Goal: Information Seeking & Learning: Learn about a topic

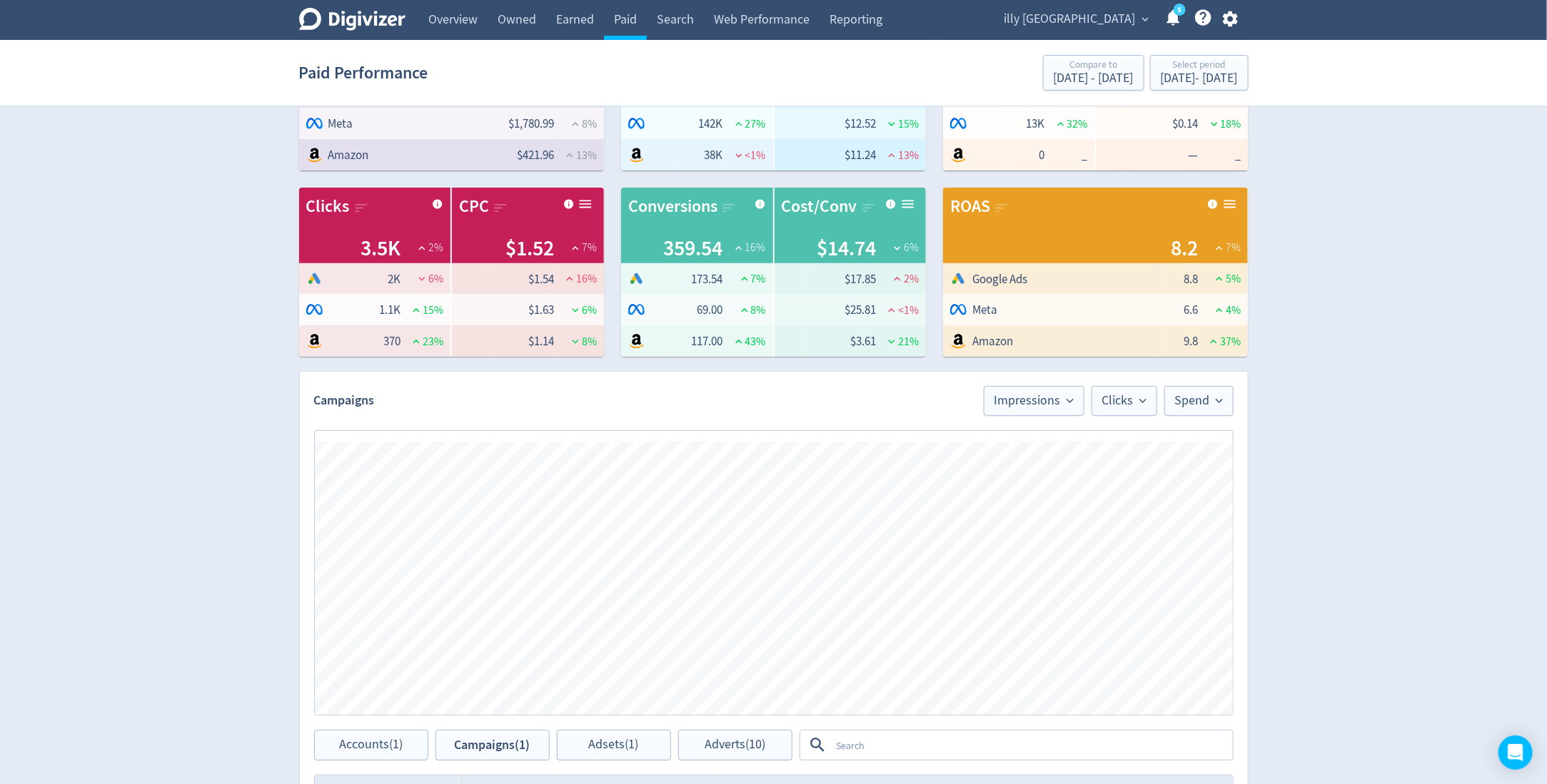
scroll to position [118, 0]
click at [1114, 28] on span "illy [GEOGRAPHIC_DATA]" at bounding box center [1070, 19] width 131 height 23
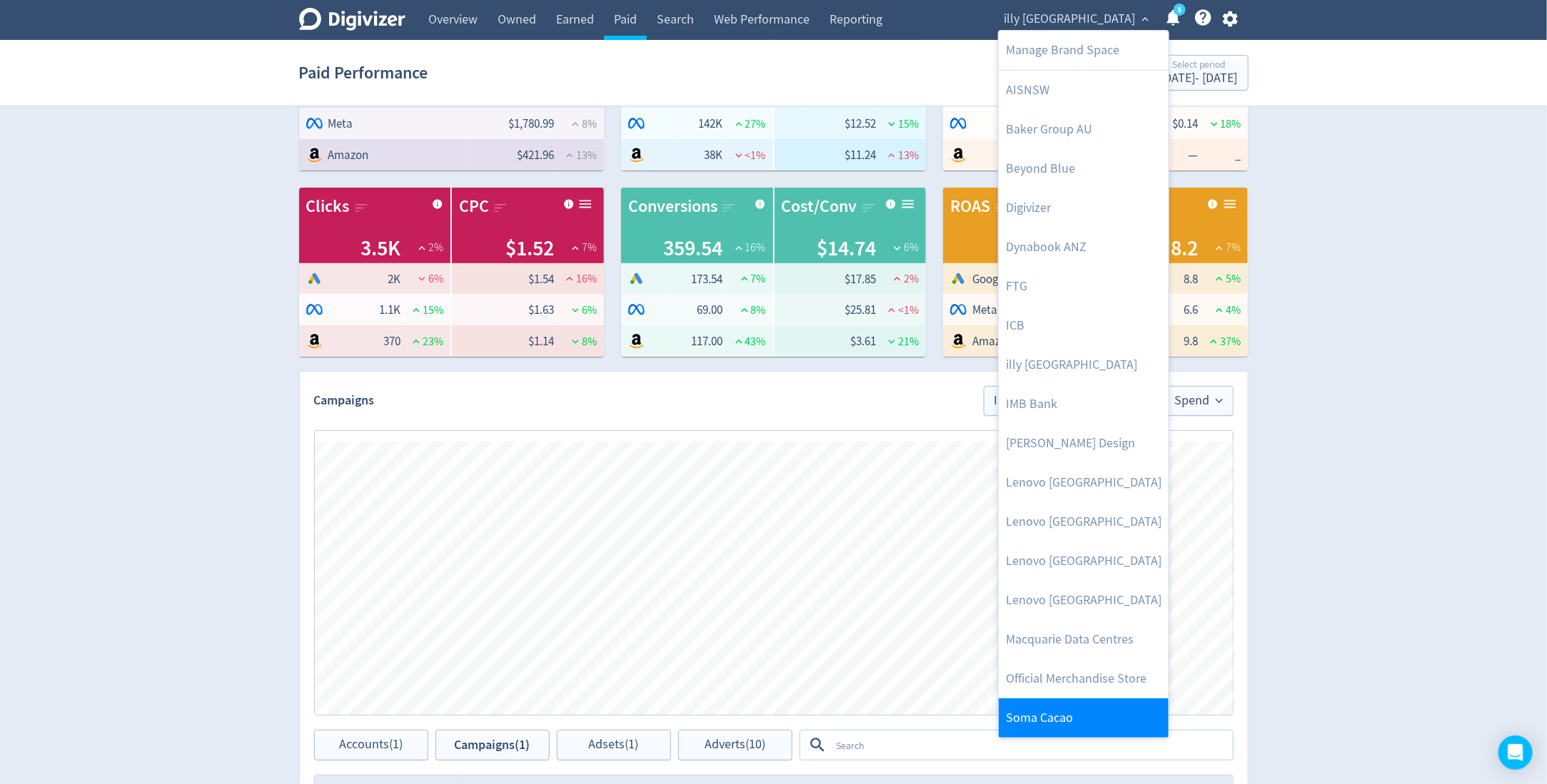
click at [1055, 713] on link "Soma Cacao" at bounding box center [1083, 718] width 170 height 40
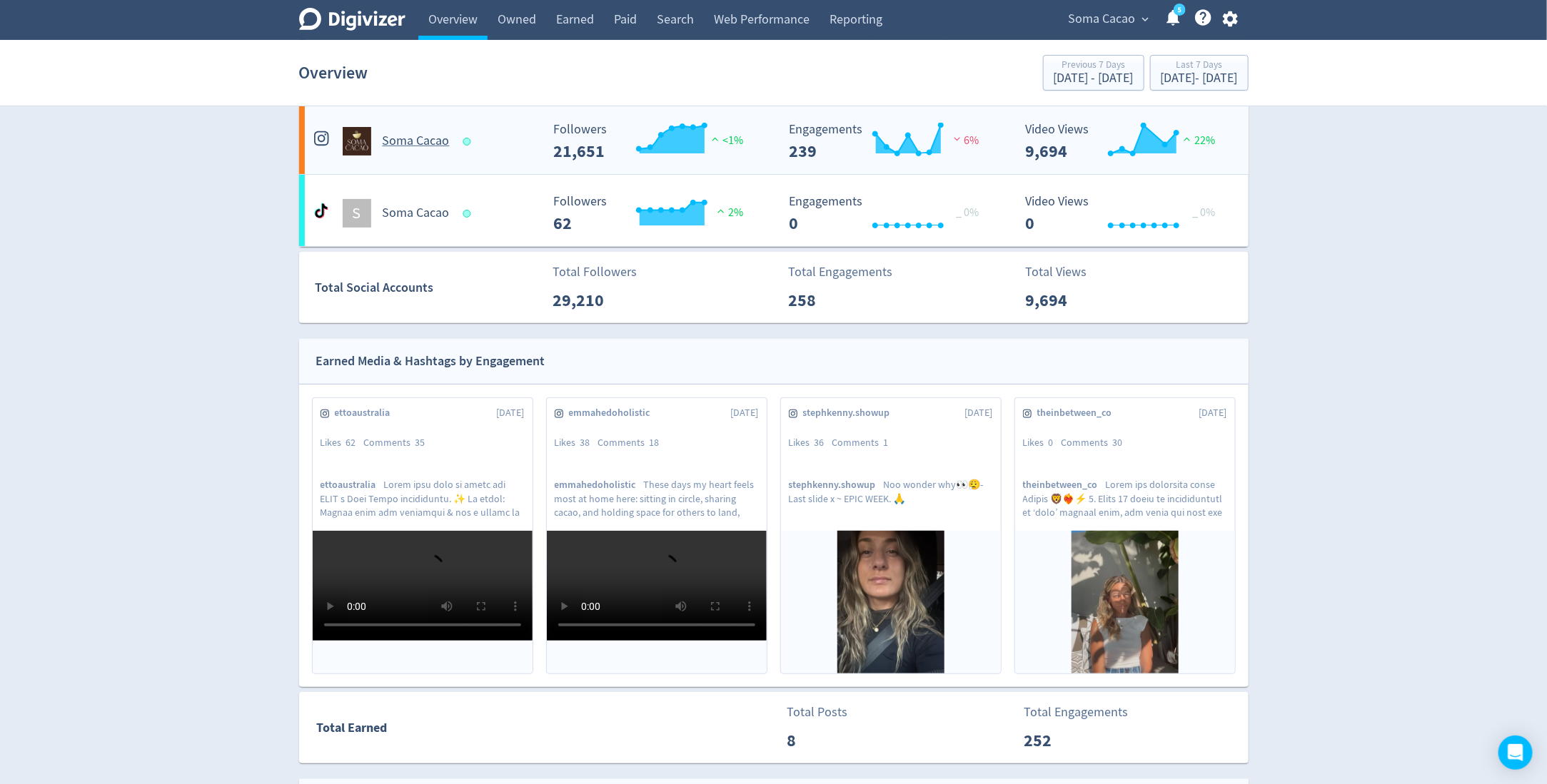
scroll to position [306, 0]
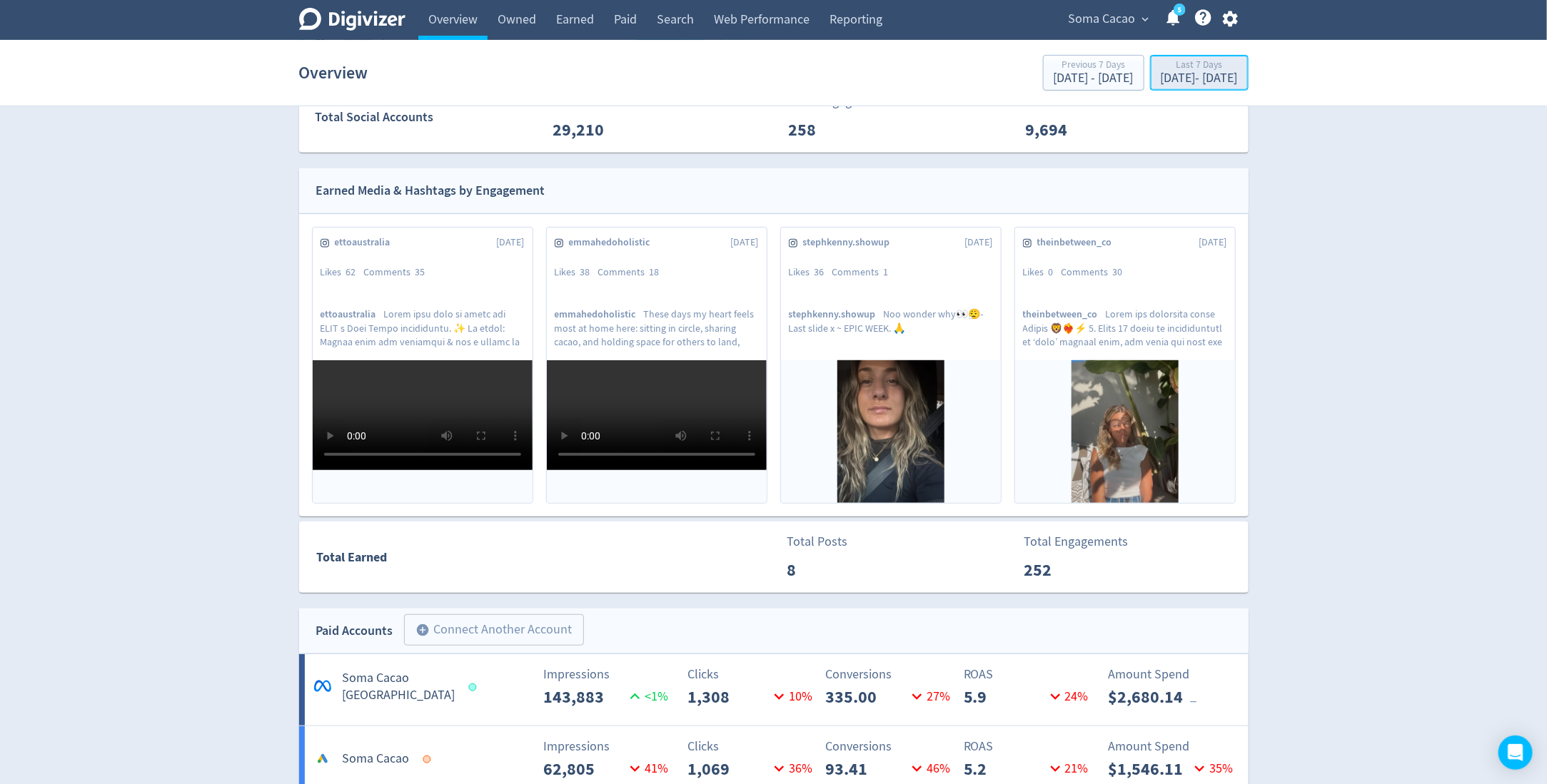
click at [1195, 84] on div "[DATE] - [DATE]" at bounding box center [1199, 78] width 77 height 13
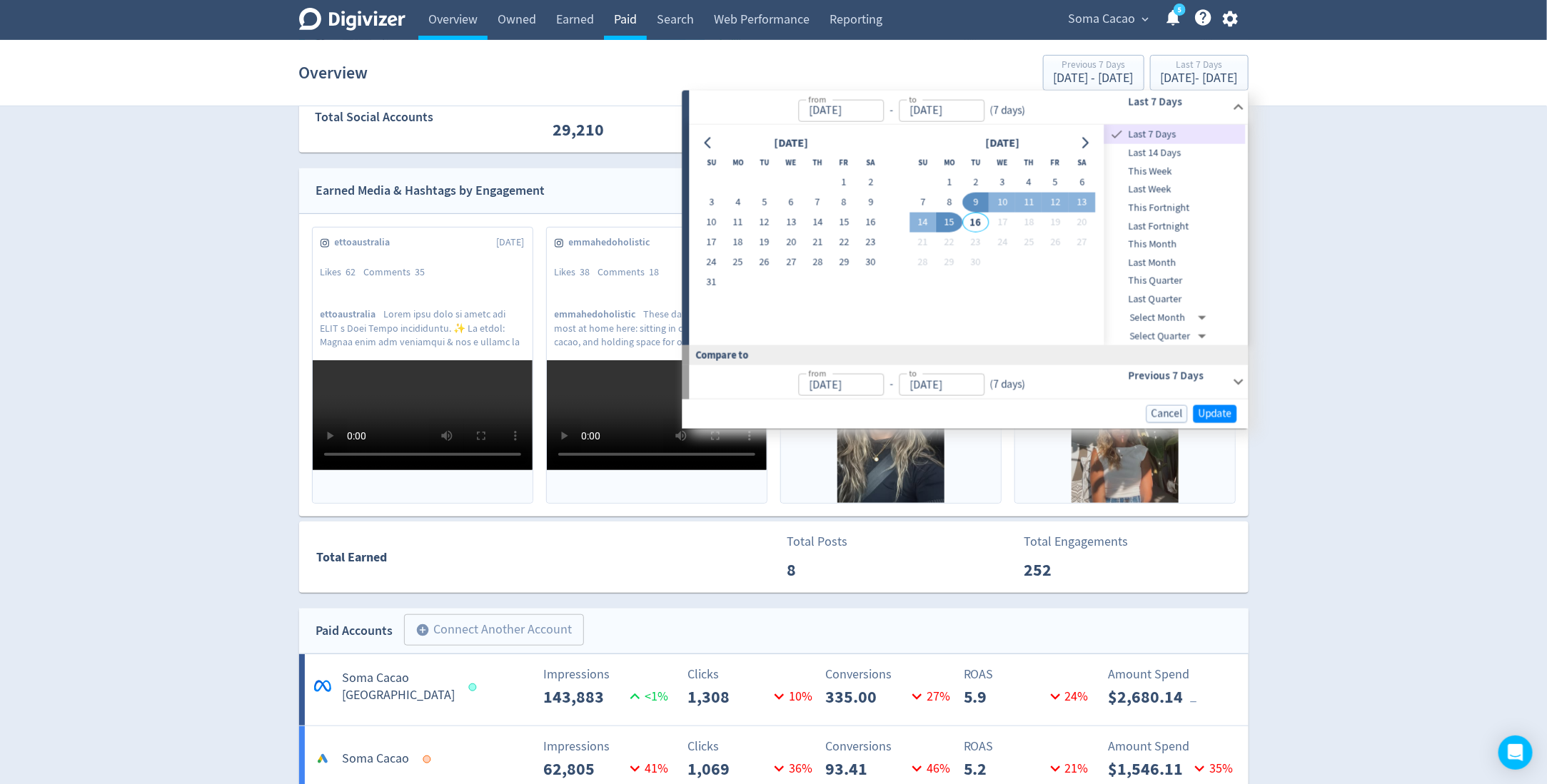
click at [631, 28] on link "Paid" at bounding box center [625, 19] width 42 height 40
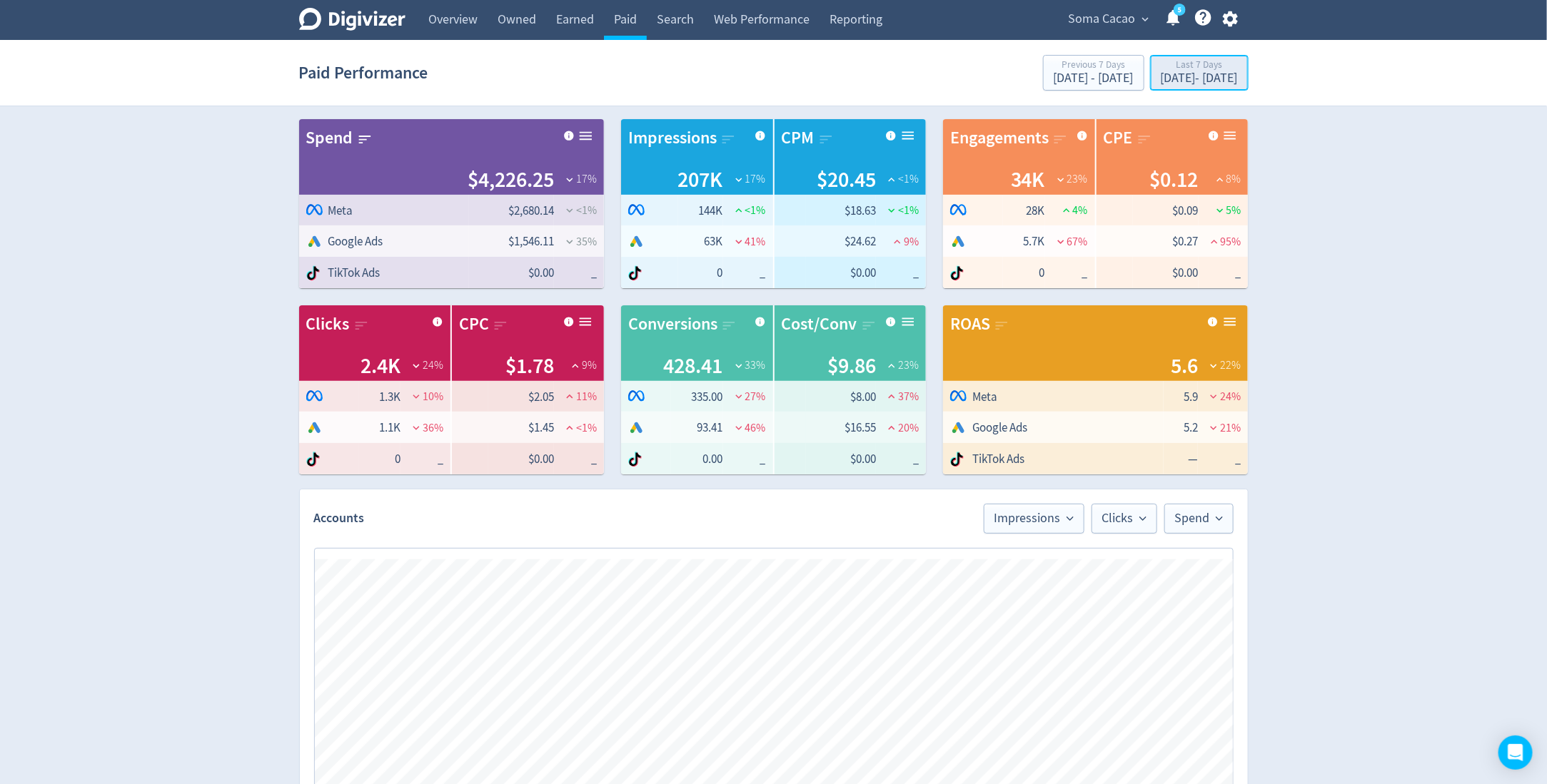
click at [1169, 84] on div "[DATE] - [DATE]" at bounding box center [1199, 78] width 77 height 13
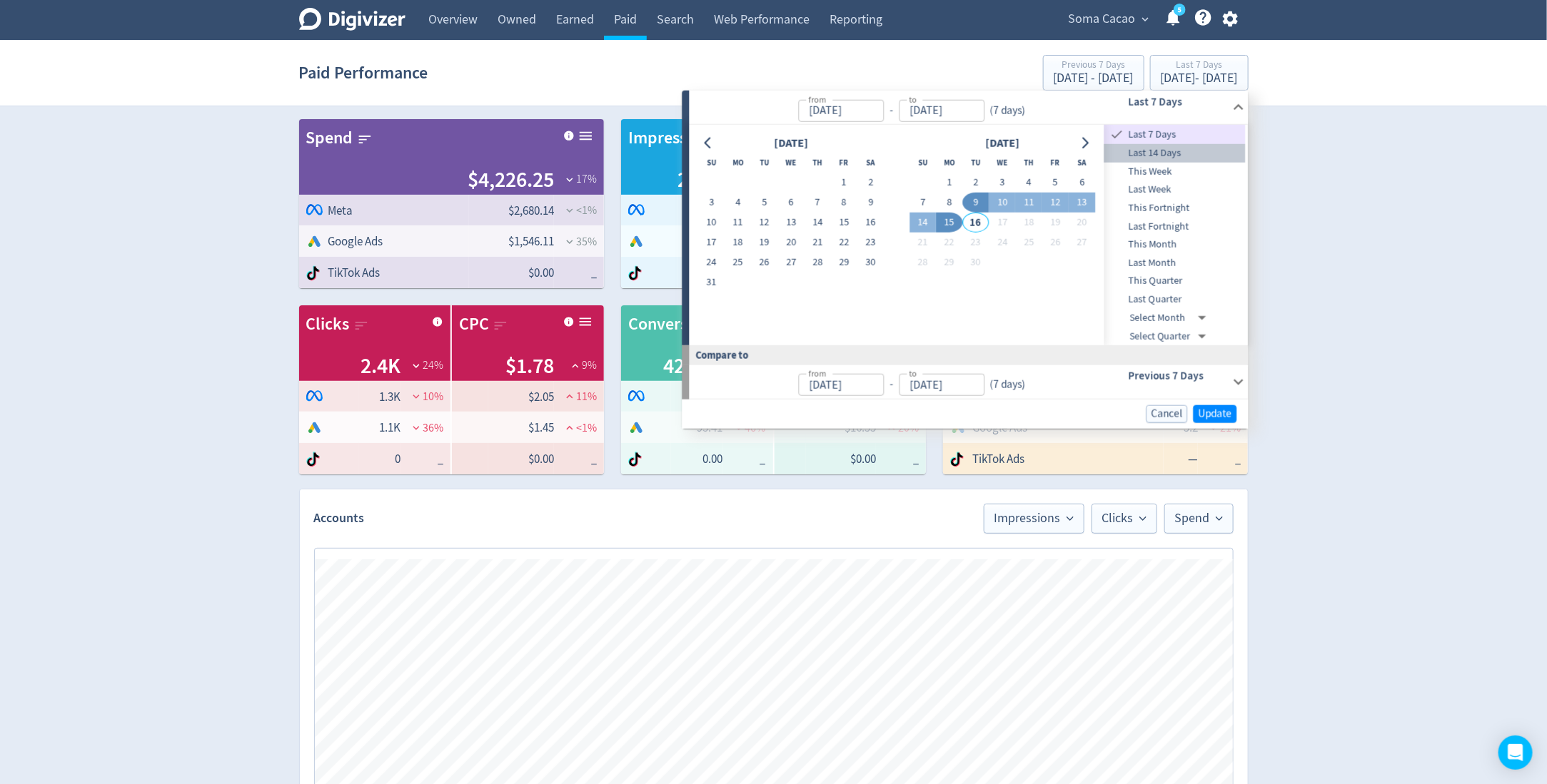
click at [1167, 157] on span "Last 14 Days" at bounding box center [1175, 153] width 142 height 15
type input "[DATE]"
click at [1208, 413] on span "Update" at bounding box center [1215, 414] width 34 height 11
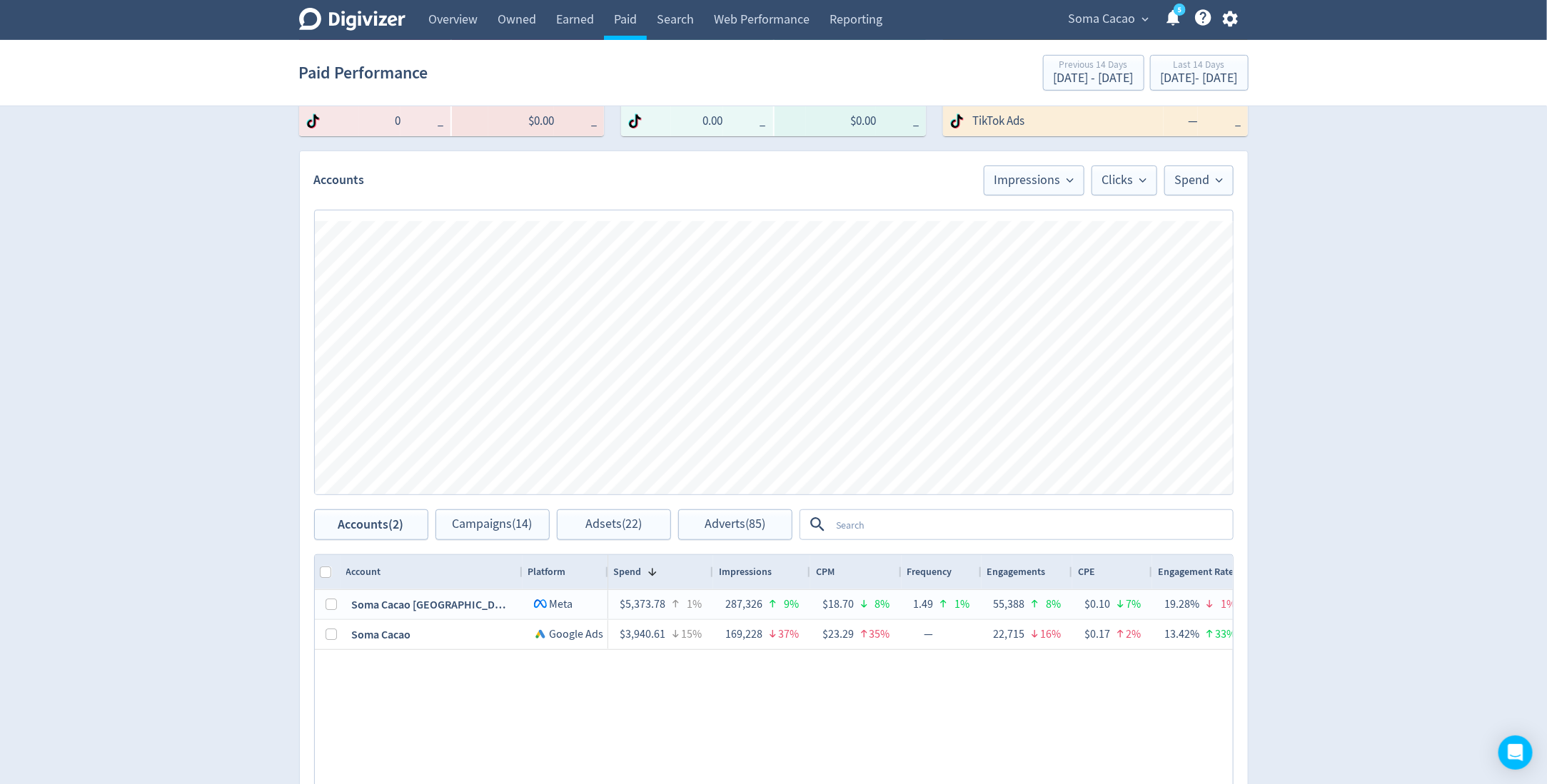
scroll to position [514, 0]
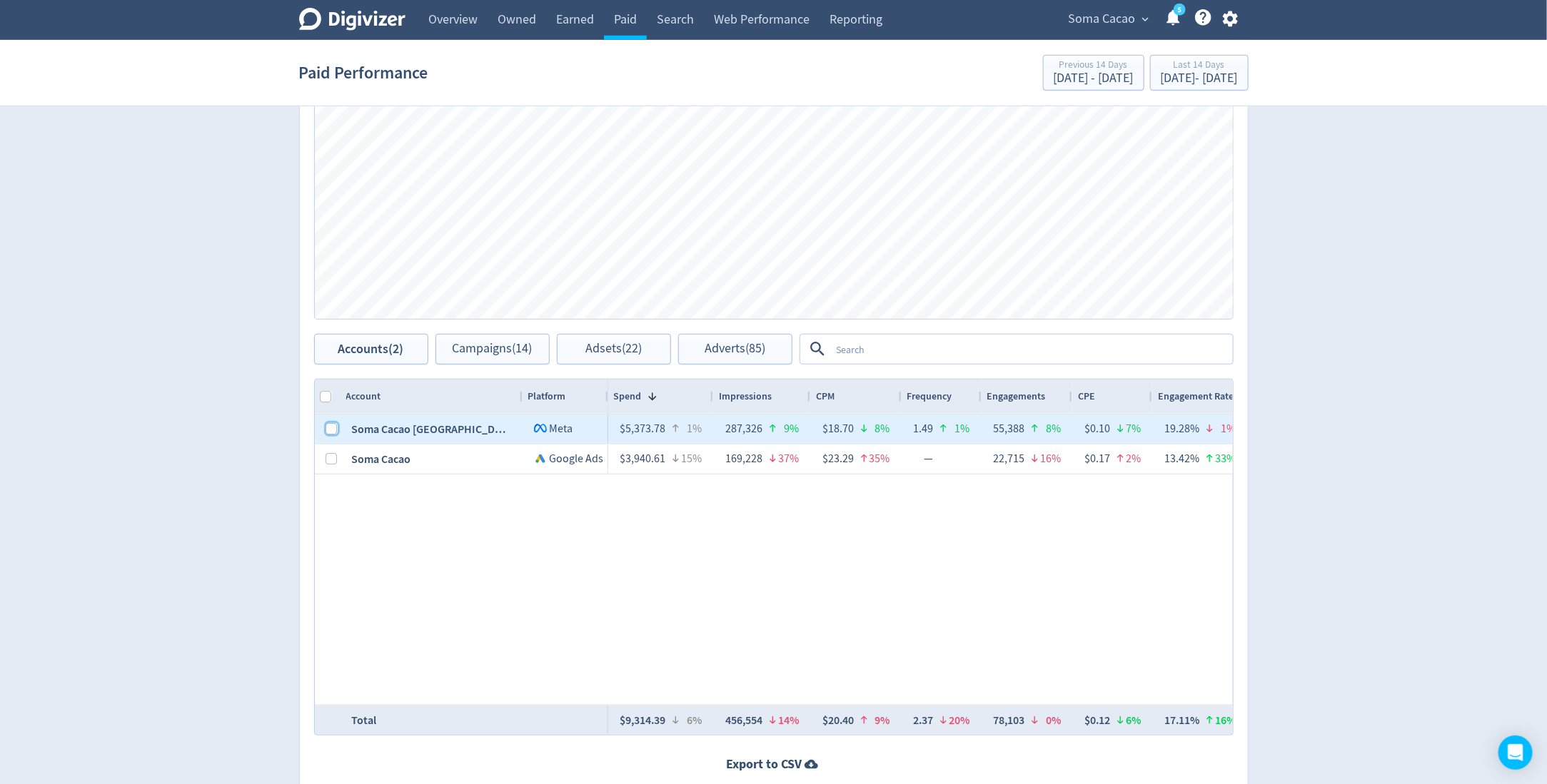
click at [329, 428] on input "Press Space to toggle row selection (unchecked)" at bounding box center [332, 429] width 12 height 12
checkbox input "true"
checkbox input "false"
click at [489, 350] on span "Campaigns (6)" at bounding box center [492, 349] width 73 height 14
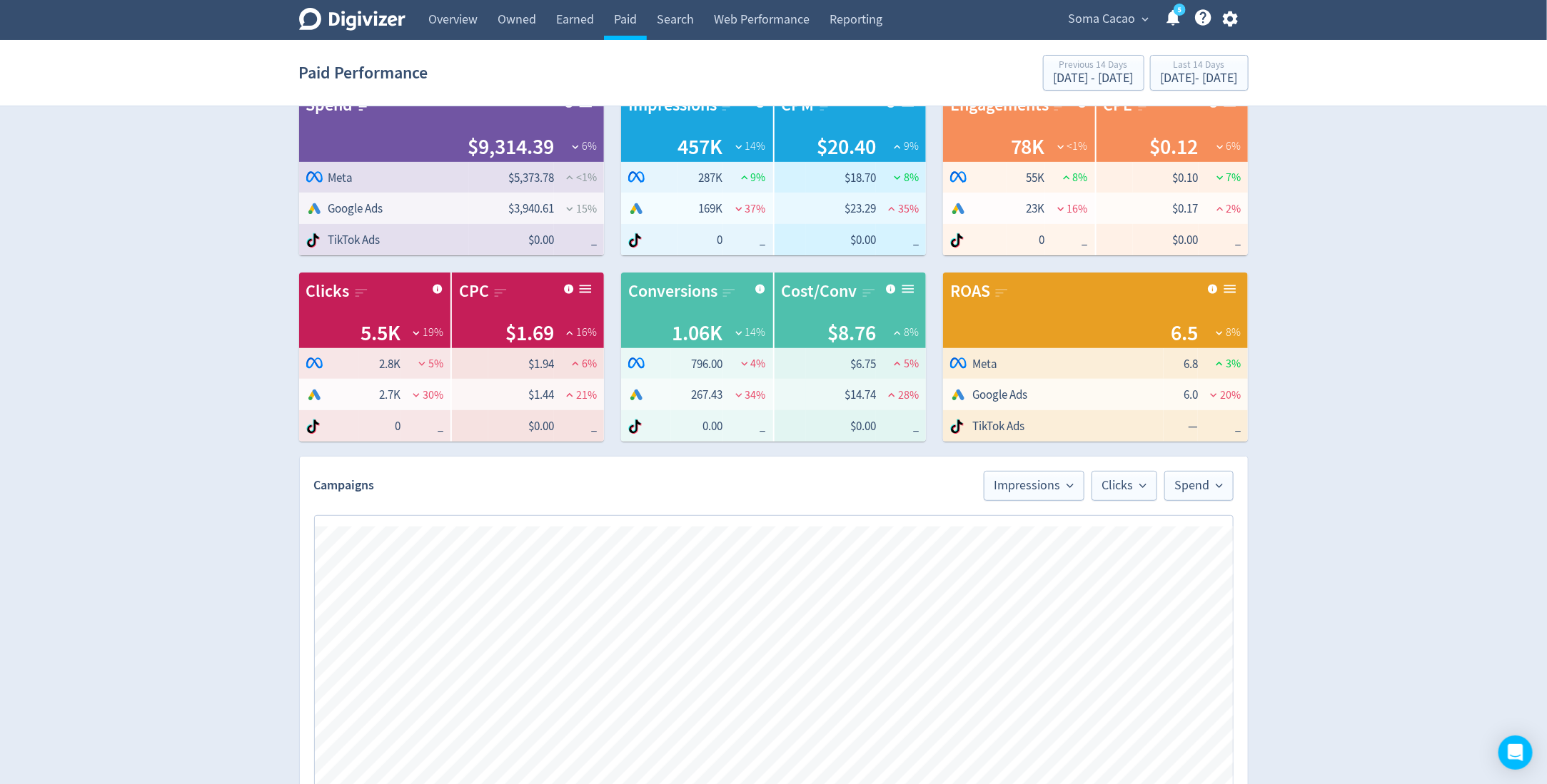
click at [1106, 401] on span "Google Ads" at bounding box center [1053, 394] width 206 height 17
click at [1188, 81] on div "[DATE] - [DATE]" at bounding box center [1199, 78] width 77 height 13
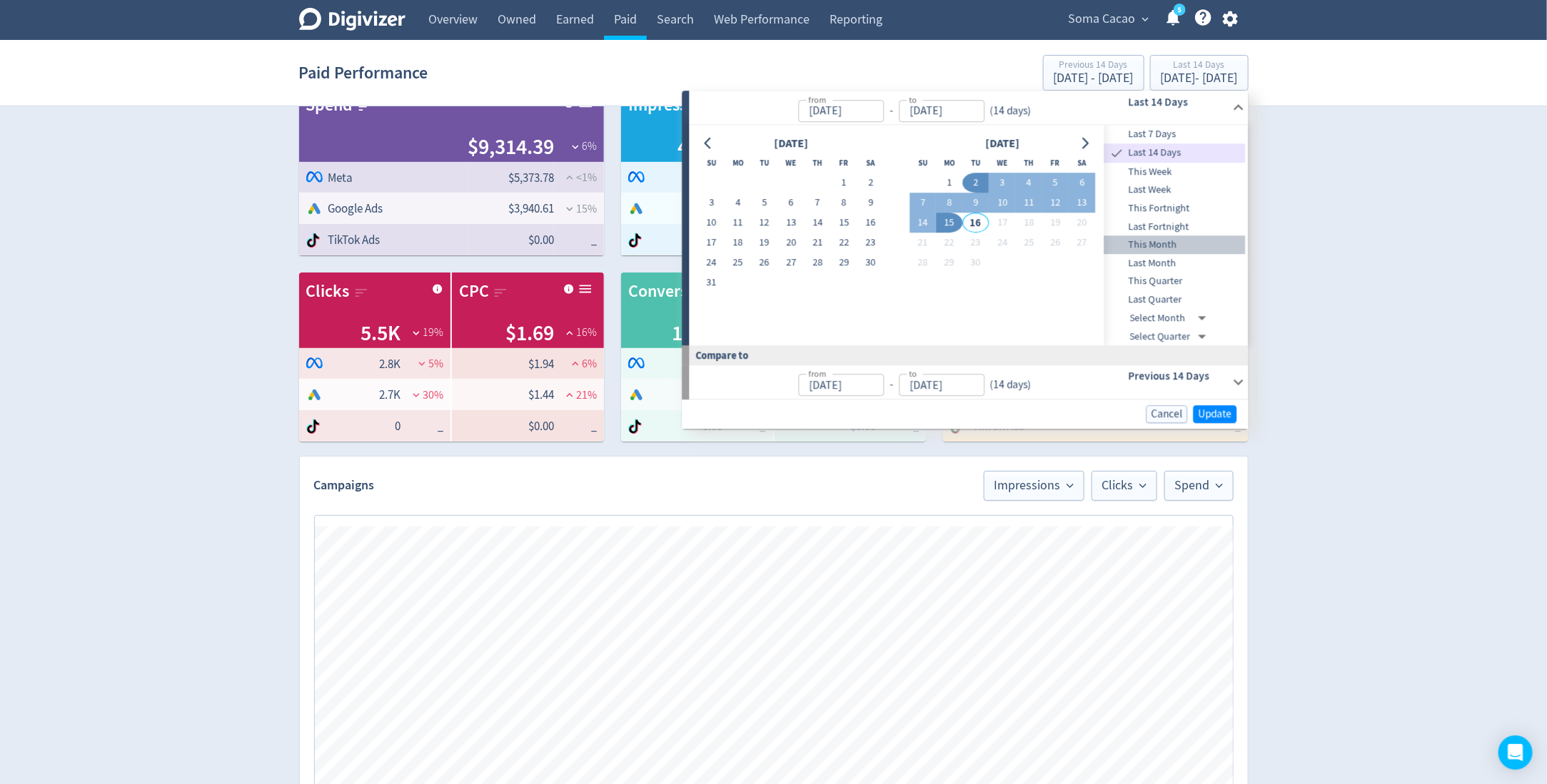
click at [1179, 246] on span "This Month" at bounding box center [1175, 245] width 142 height 15
type input "[DATE]"
click at [1208, 412] on span "Update" at bounding box center [1215, 414] width 34 height 11
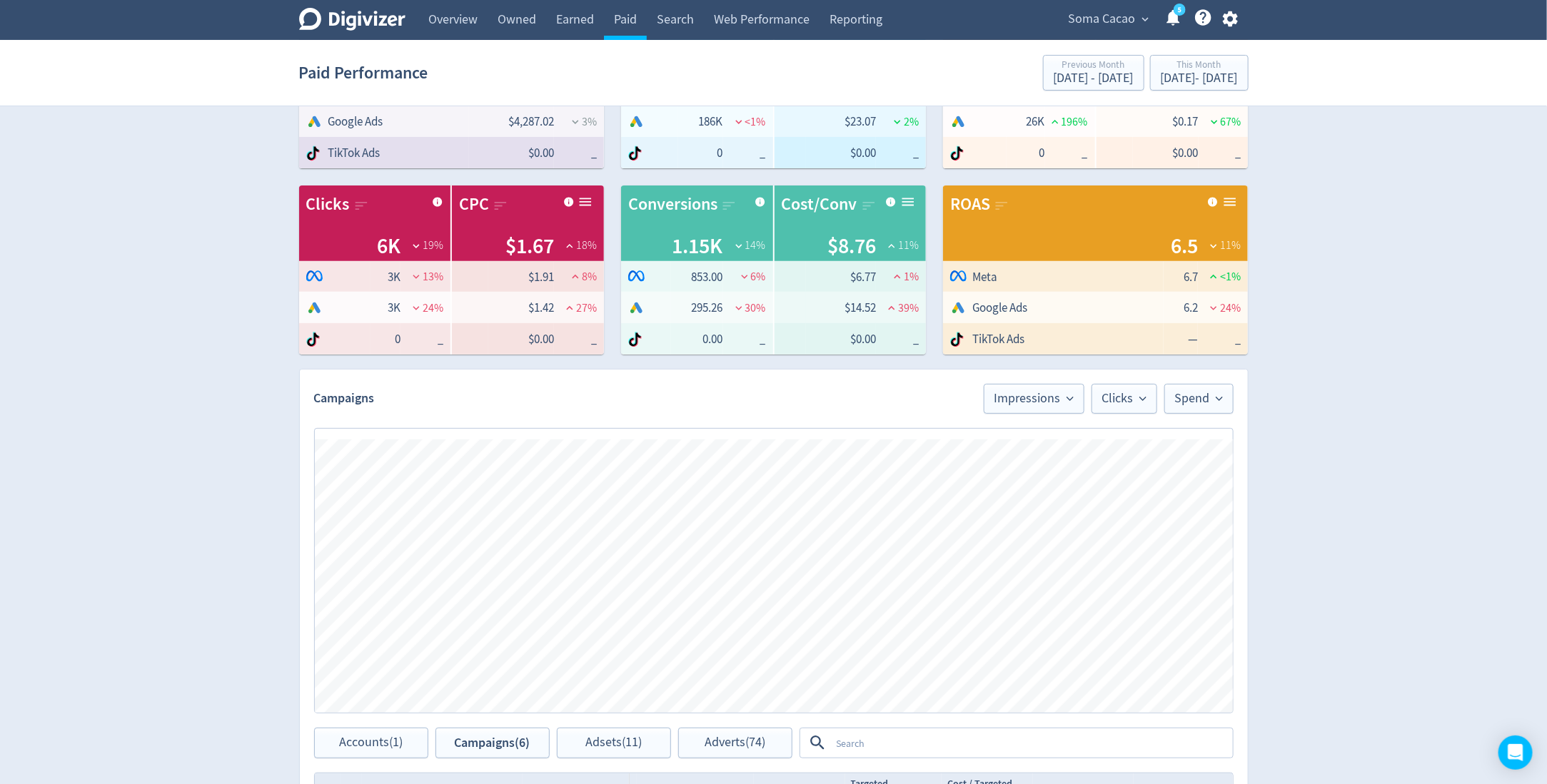
scroll to position [101, 0]
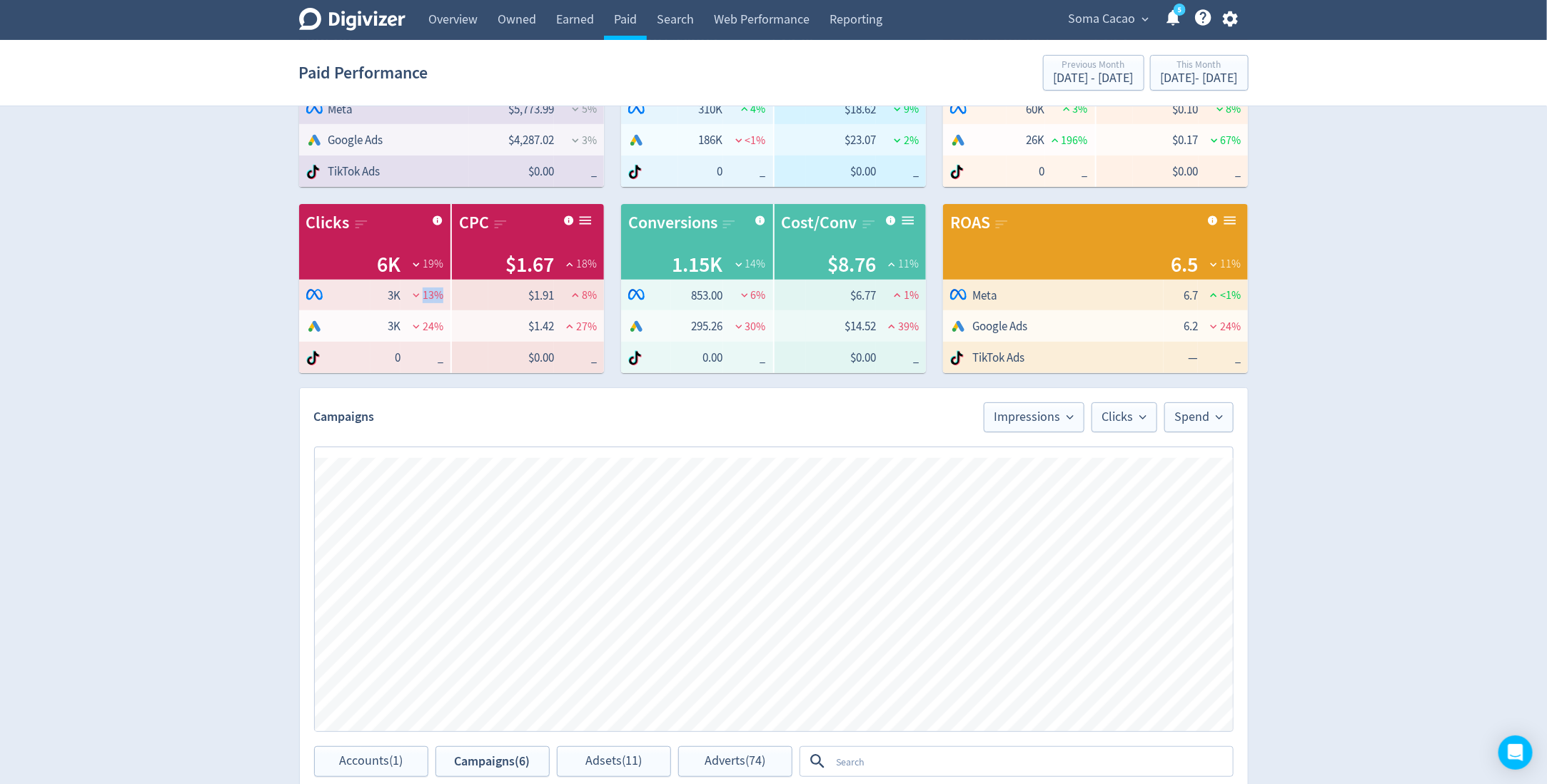
drag, startPoint x: 423, startPoint y: 290, endPoint x: 442, endPoint y: 291, distance: 19.0
click at [442, 291] on span "13 %" at bounding box center [432, 295] width 20 height 15
drag, startPoint x: 750, startPoint y: 296, endPoint x: 774, endPoint y: 296, distance: 24.0
click at [774, 296] on div "Conversions 1.15K 14 % Logo of Meta Platforms -- Graphic created by [PERSON_NAM…" at bounding box center [774, 288] width 305 height 169
click at [1377, 316] on div "Digivizer Logo [PERSON_NAME] Logo Overview Owned Earned Paid Search Web Perform…" at bounding box center [774, 576] width 1547 height 1354
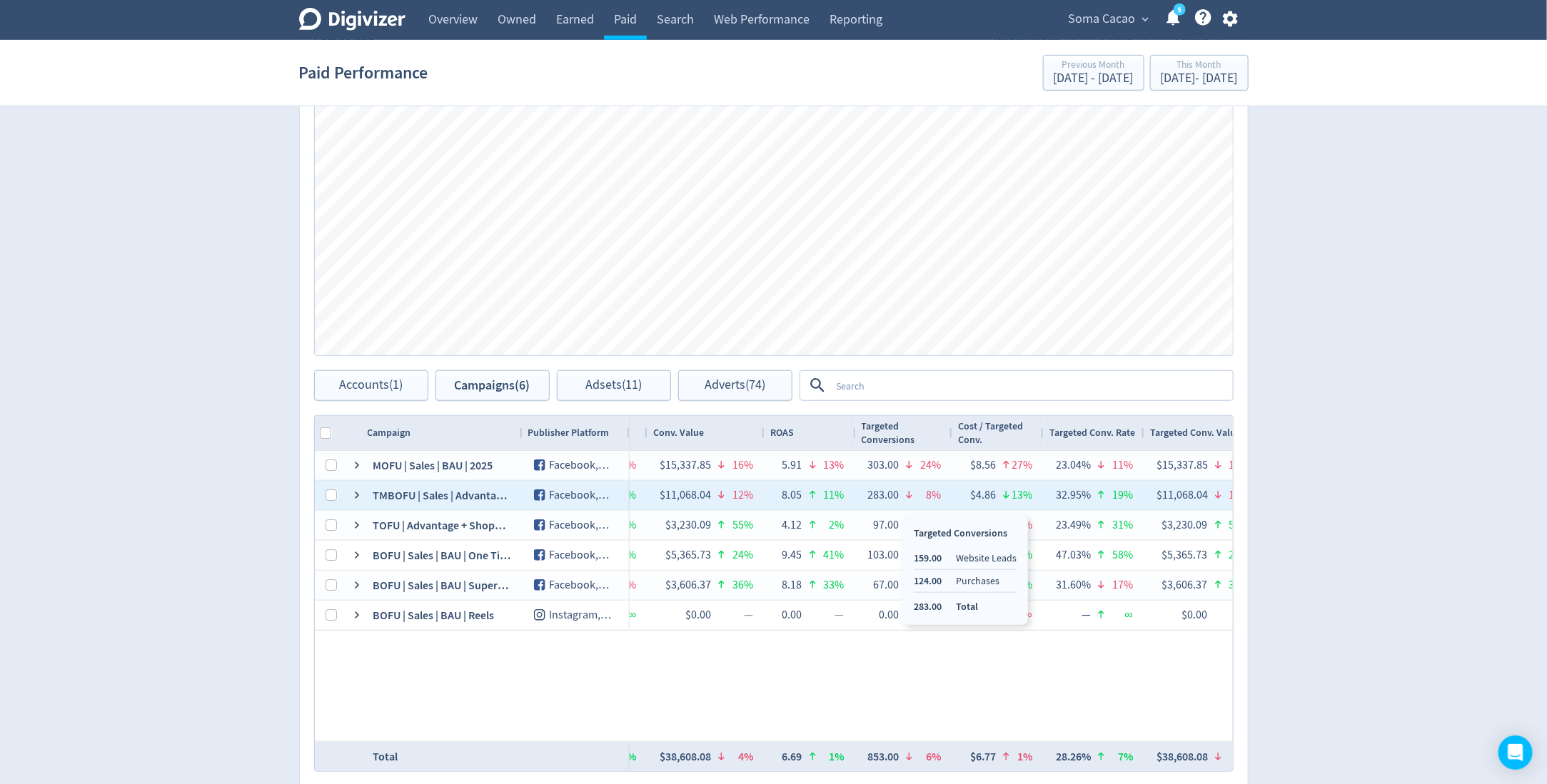
scroll to position [0, 1754]
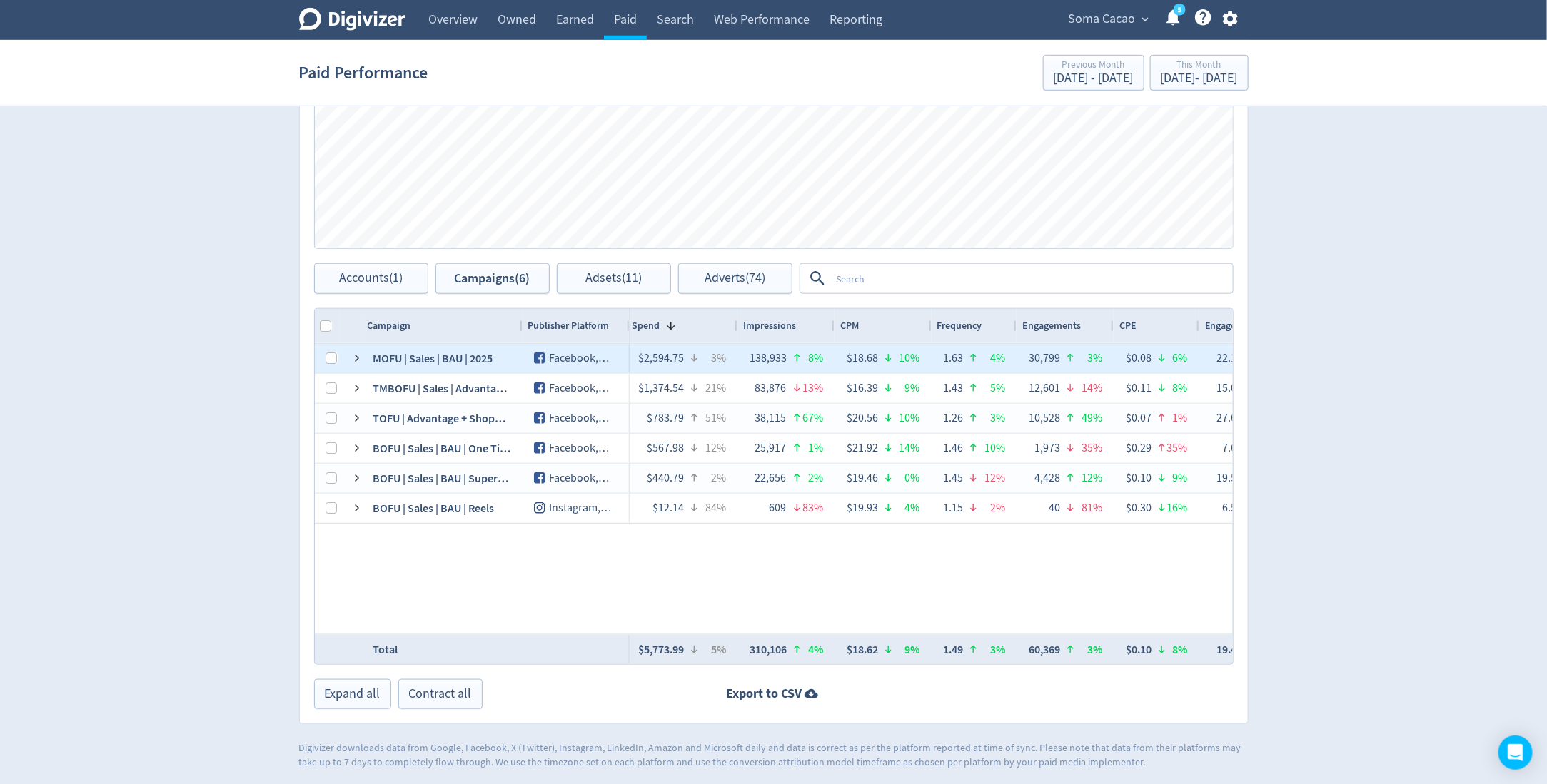
click at [430, 356] on div "MOFU | Sales | BAU | 2025" at bounding box center [442, 359] width 161 height 29
click at [327, 353] on input "Press Space to toggle row selection (unchecked)" at bounding box center [332, 359] width 12 height 12
checkbox input "true"
click at [508, 279] on span "Campaigns (1)" at bounding box center [492, 279] width 75 height 14
click at [589, 272] on span "Adsets (3)" at bounding box center [614, 279] width 50 height 14
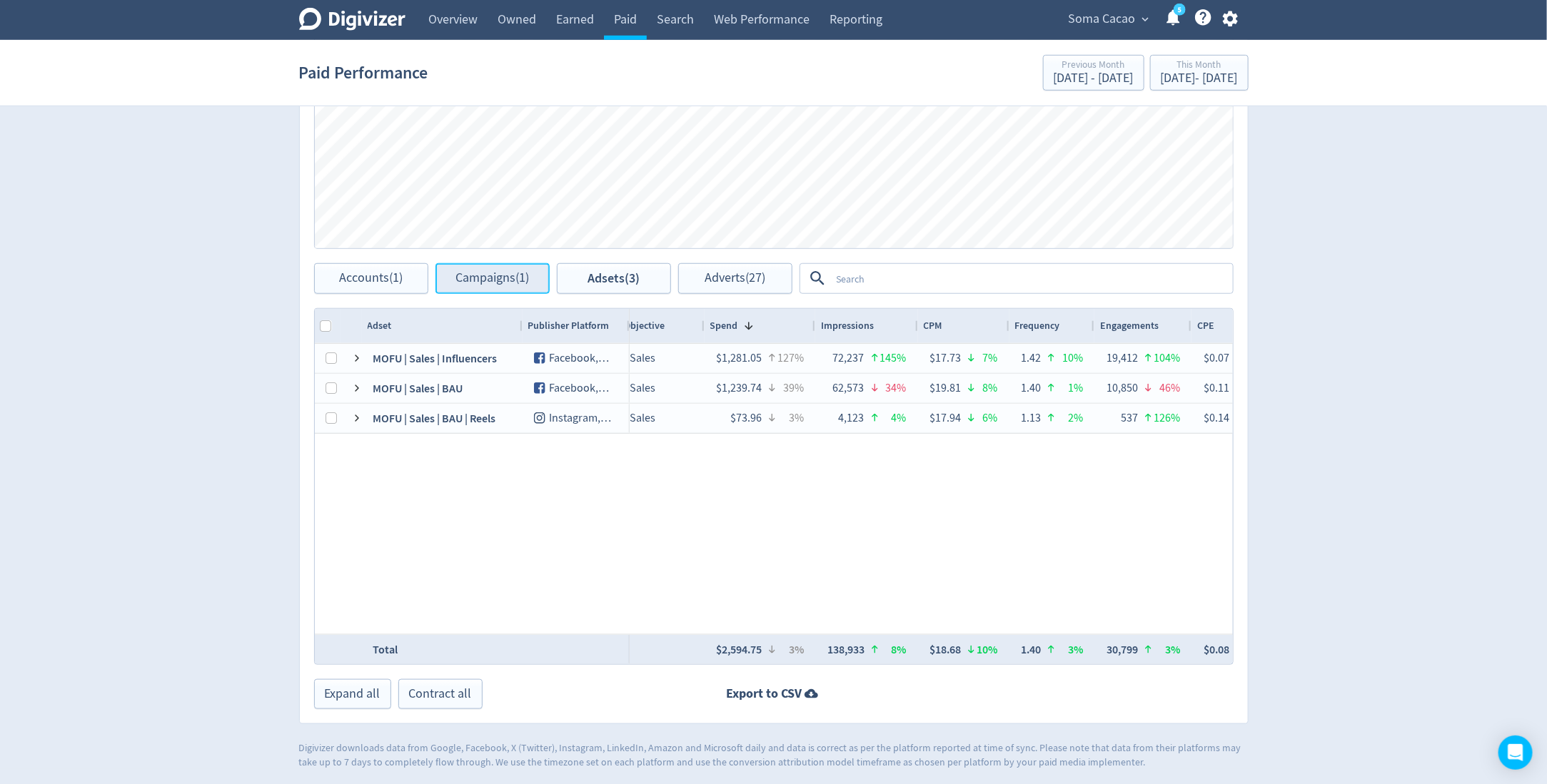
click at [486, 276] on span "Campaigns (1)" at bounding box center [492, 279] width 73 height 14
checkbox input "false"
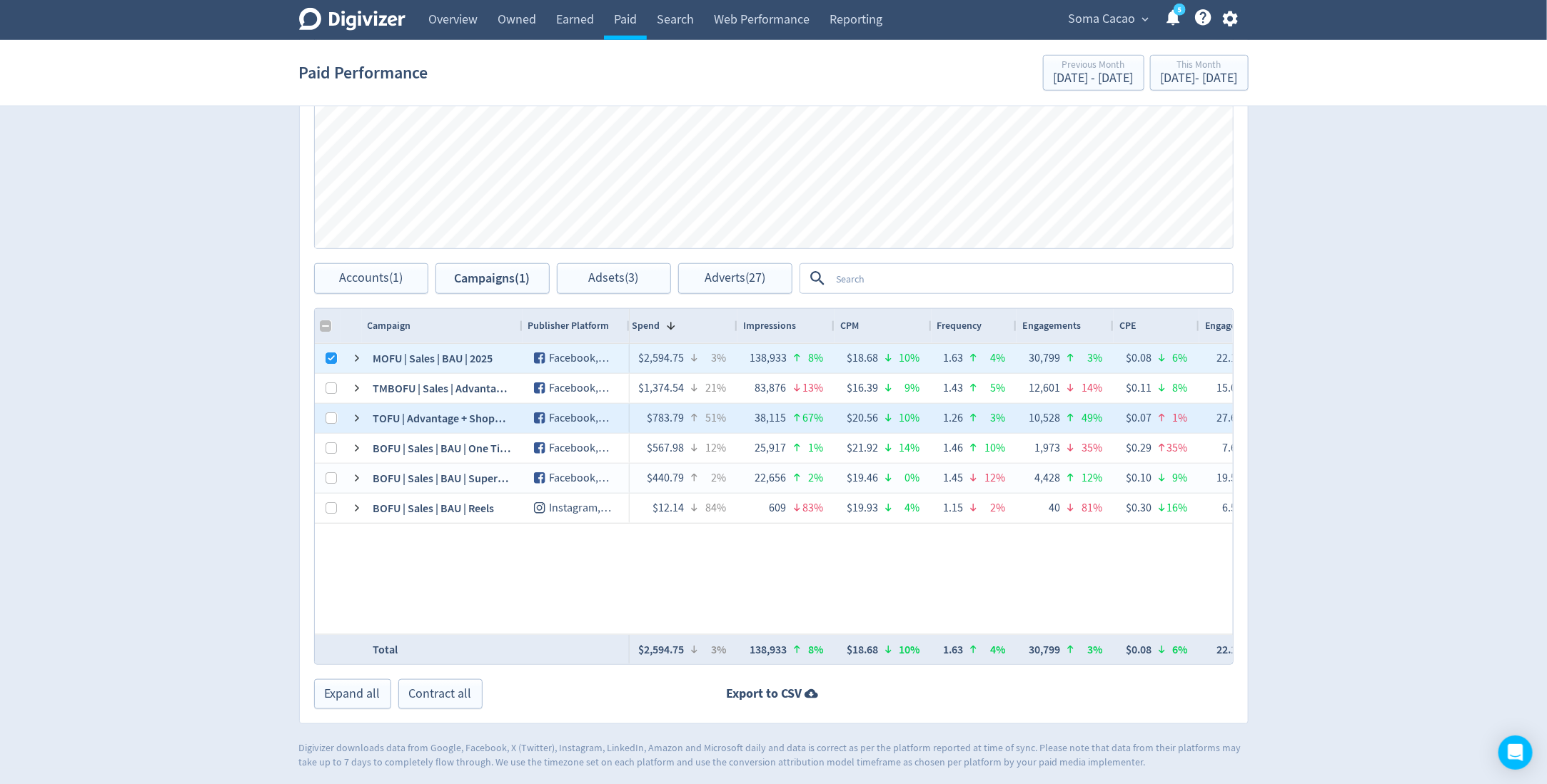
click at [324, 419] on div at bounding box center [327, 419] width 26 height 29
click at [330, 411] on div at bounding box center [332, 419] width 12 height 28
click at [328, 415] on input "Press Space to toggle row selection (unchecked)" at bounding box center [332, 419] width 12 height 12
checkbox input "true"
checkbox input "false"
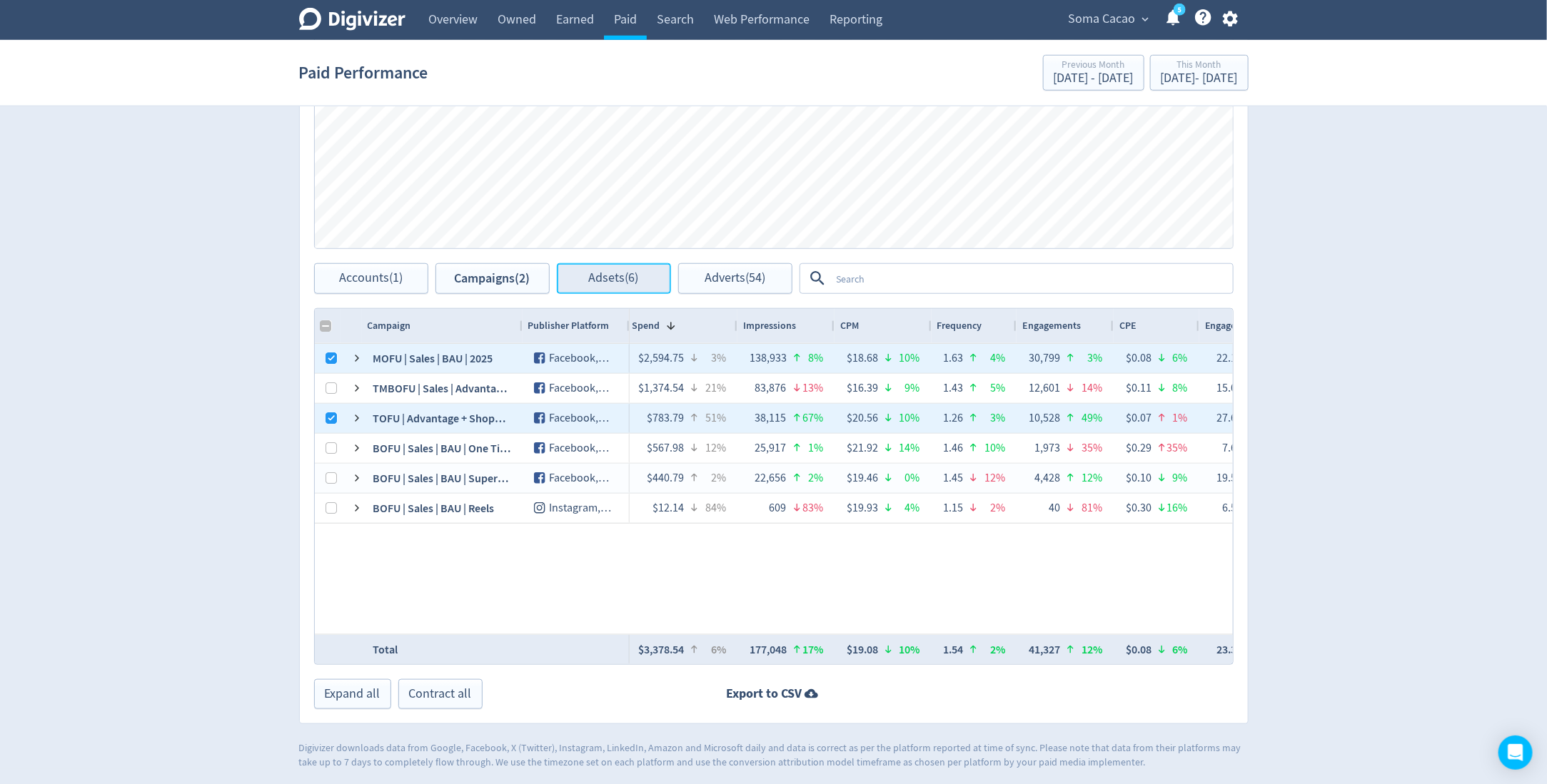
click at [592, 275] on span "Adsets (6)" at bounding box center [614, 279] width 50 height 14
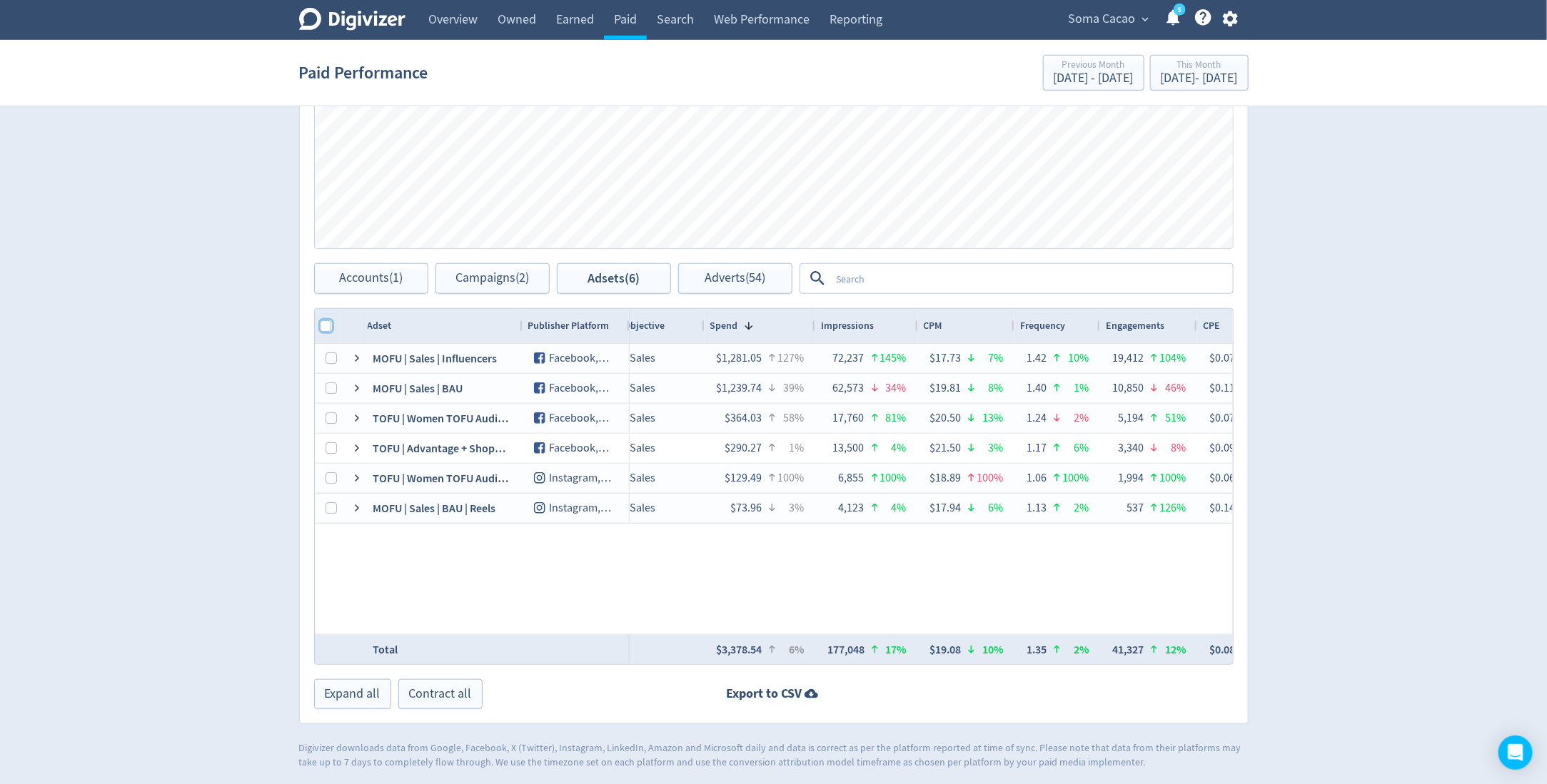
click at [325, 323] on input "Column with Header Selection" at bounding box center [326, 326] width 12 height 12
checkbox input "true"
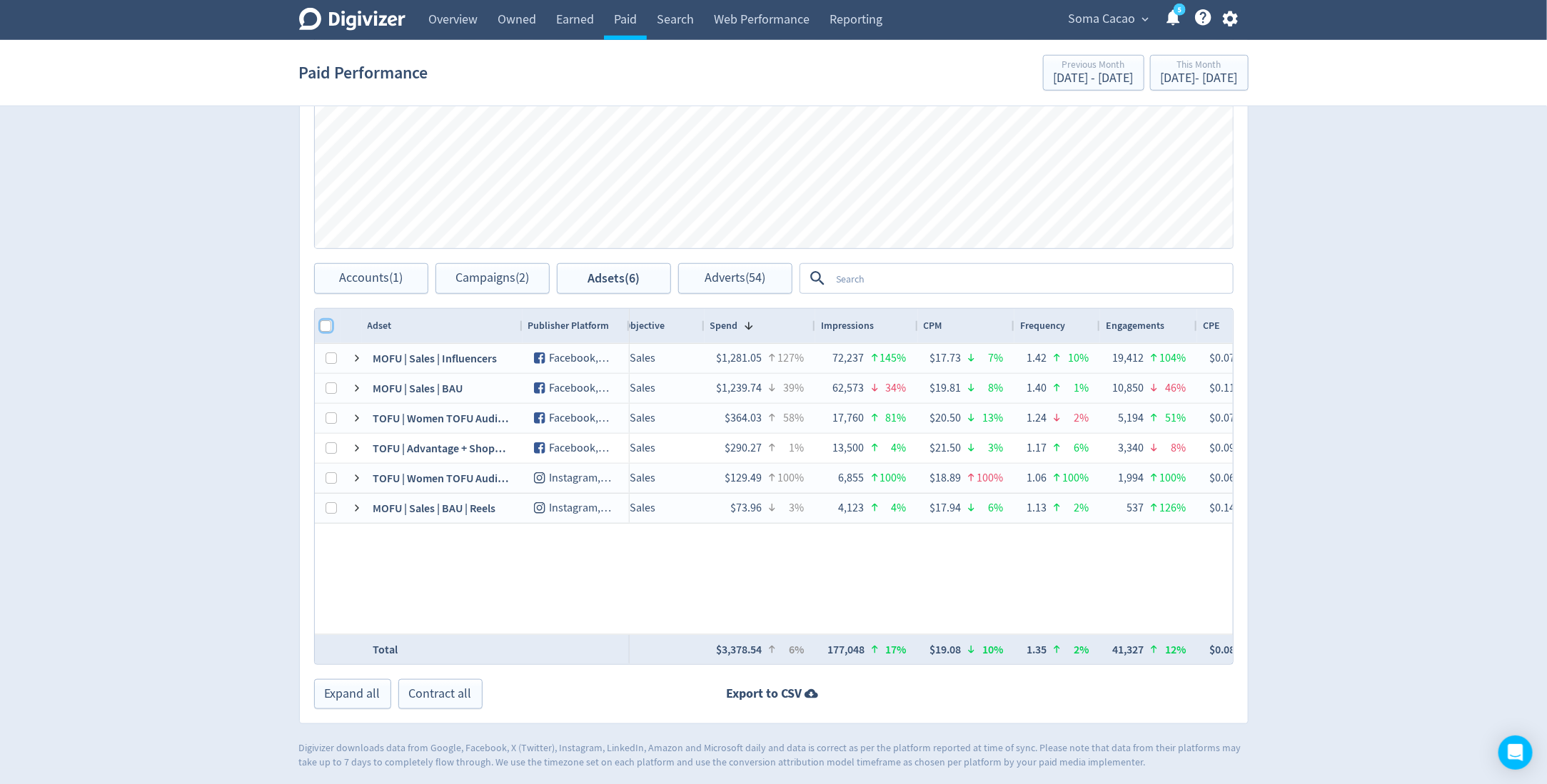
checkbox input "true"
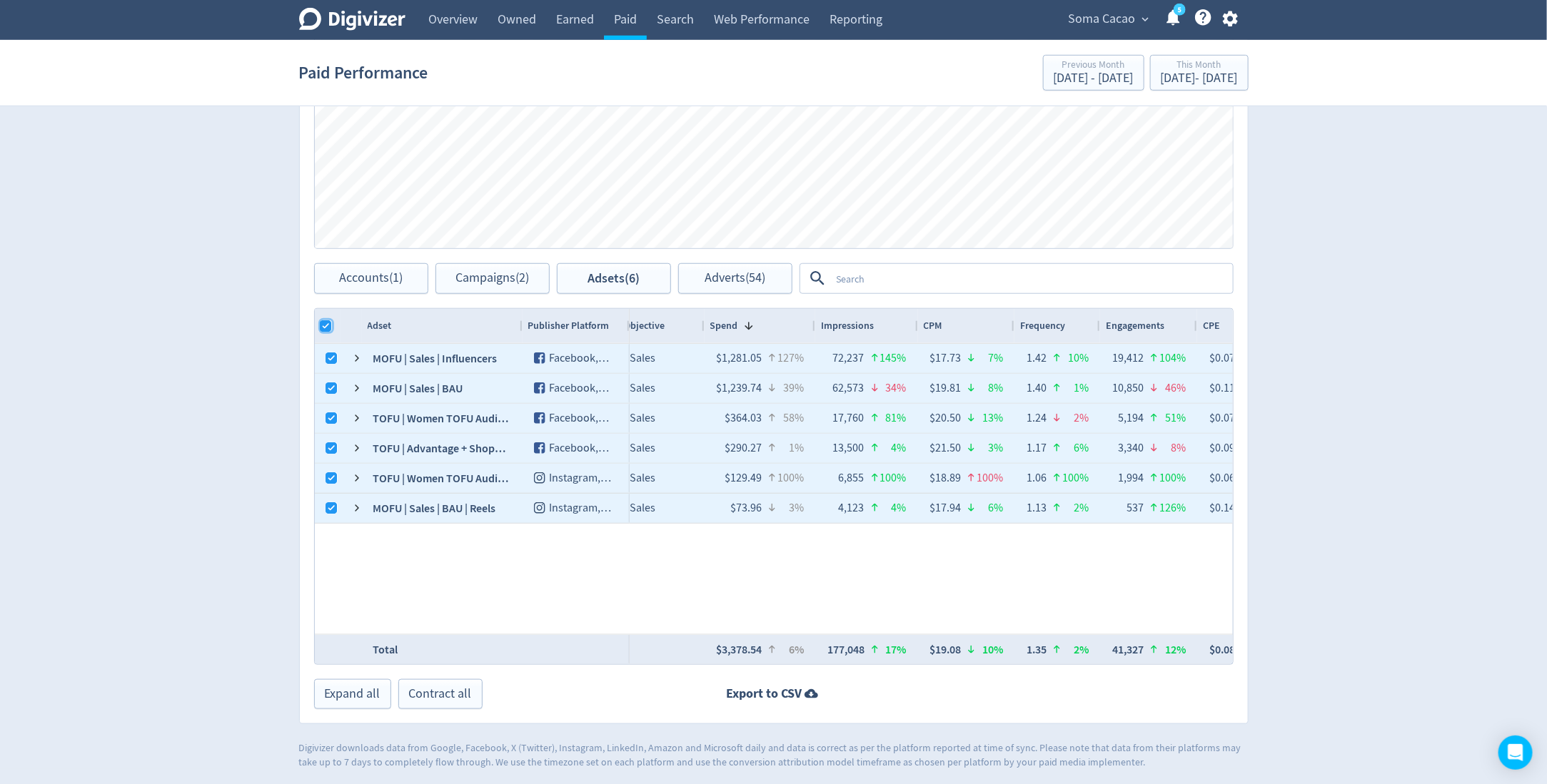
click at [324, 325] on input "Column with Header Selection" at bounding box center [326, 326] width 12 height 12
checkbox input "false"
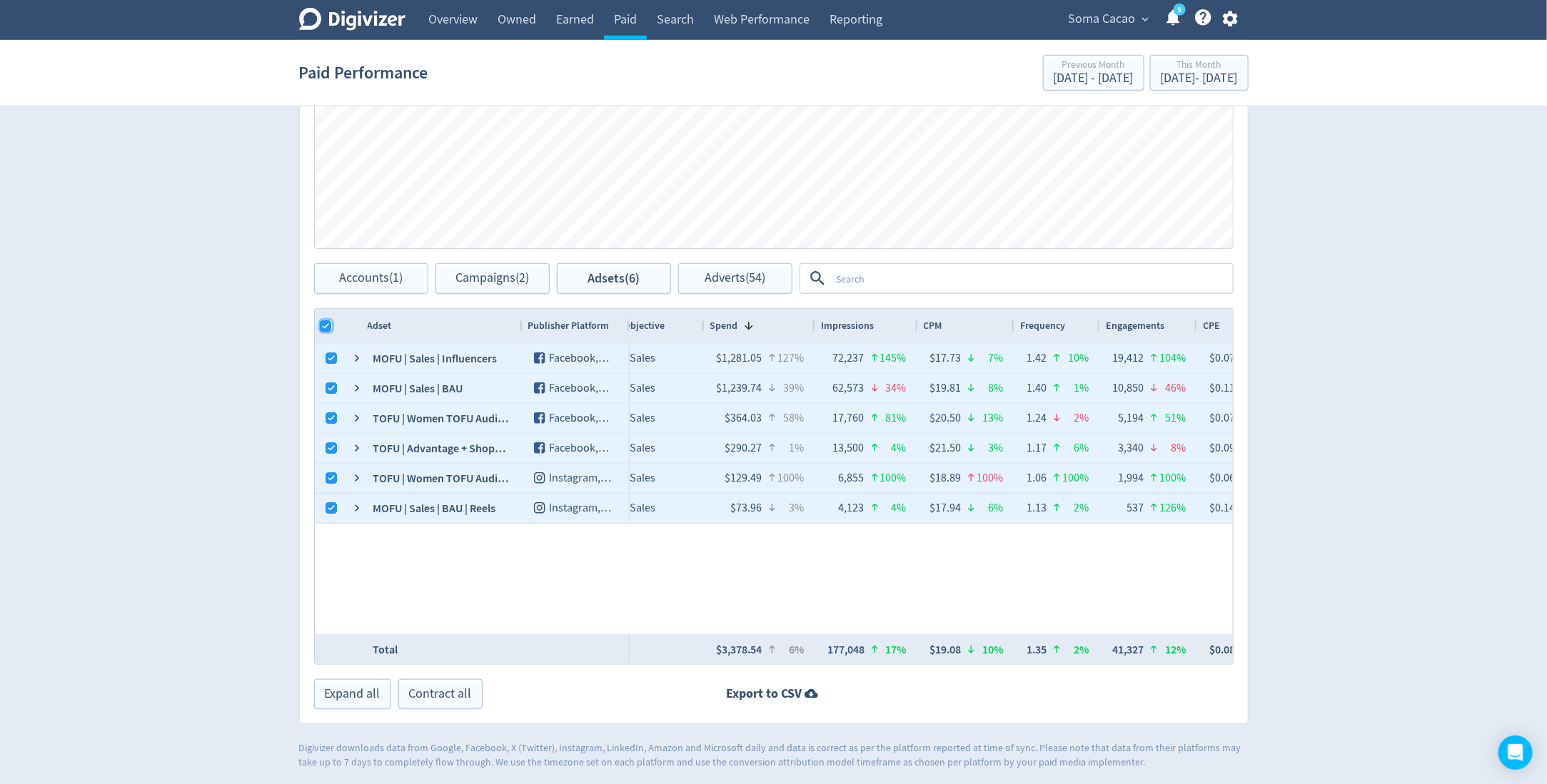
checkbox input "false"
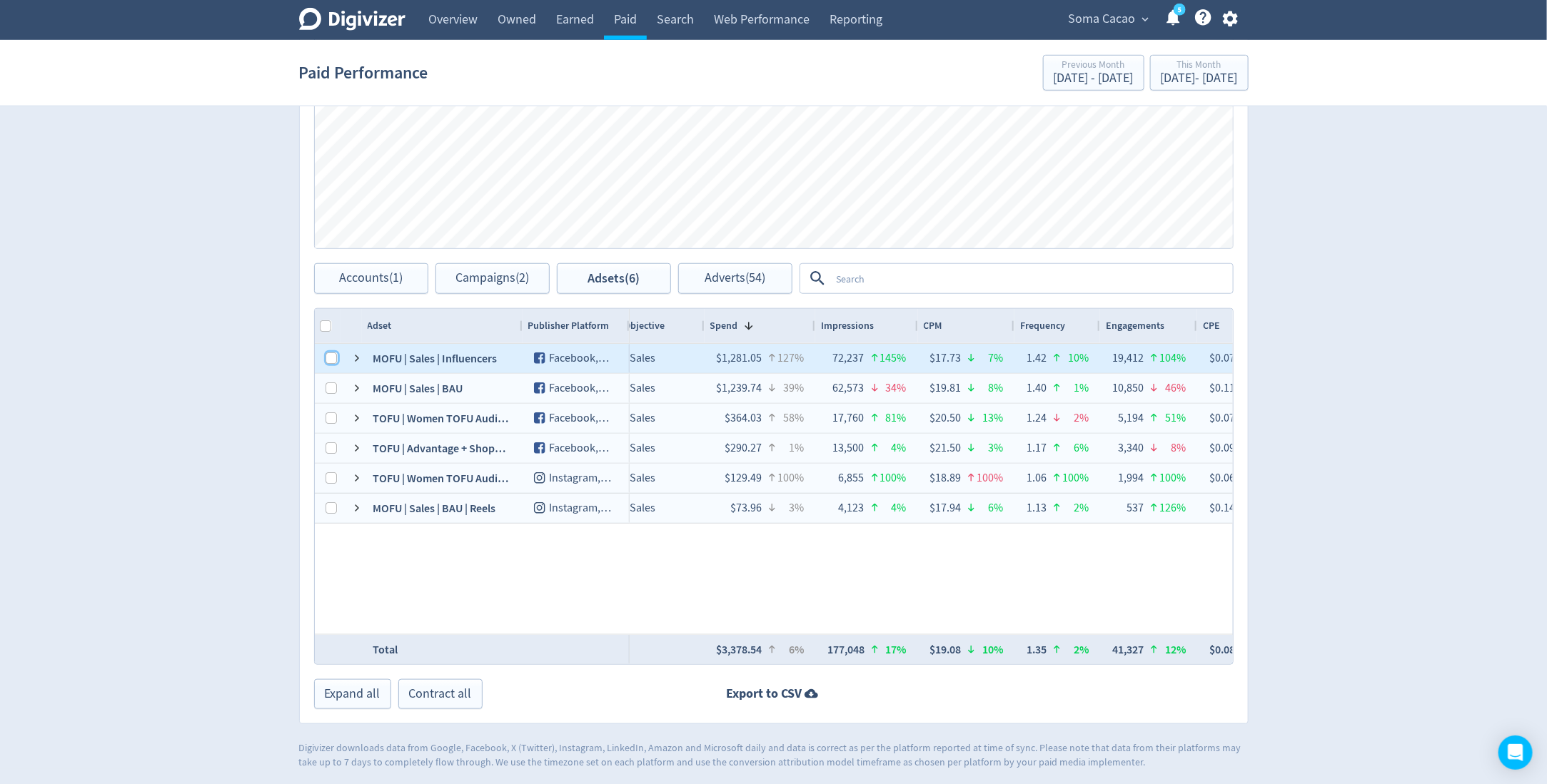
click at [331, 358] on input "Press Space to toggle row selection (unchecked)" at bounding box center [332, 359] width 12 height 12
checkbox input "true"
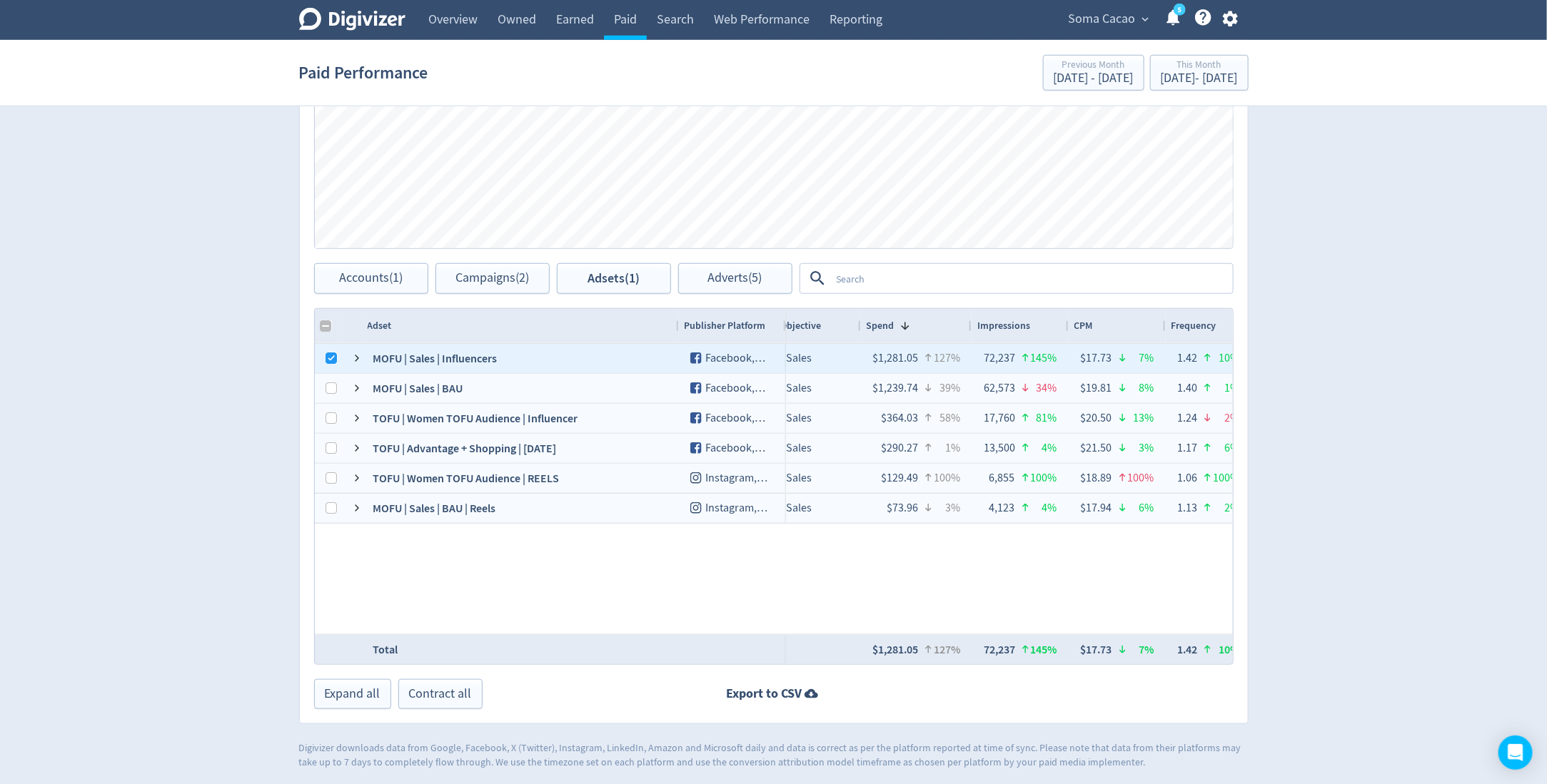
drag, startPoint x: 519, startPoint y: 324, endPoint x: 691, endPoint y: 324, distance: 172.0
click at [681, 324] on div at bounding box center [678, 326] width 6 height 35
checkbox input "false"
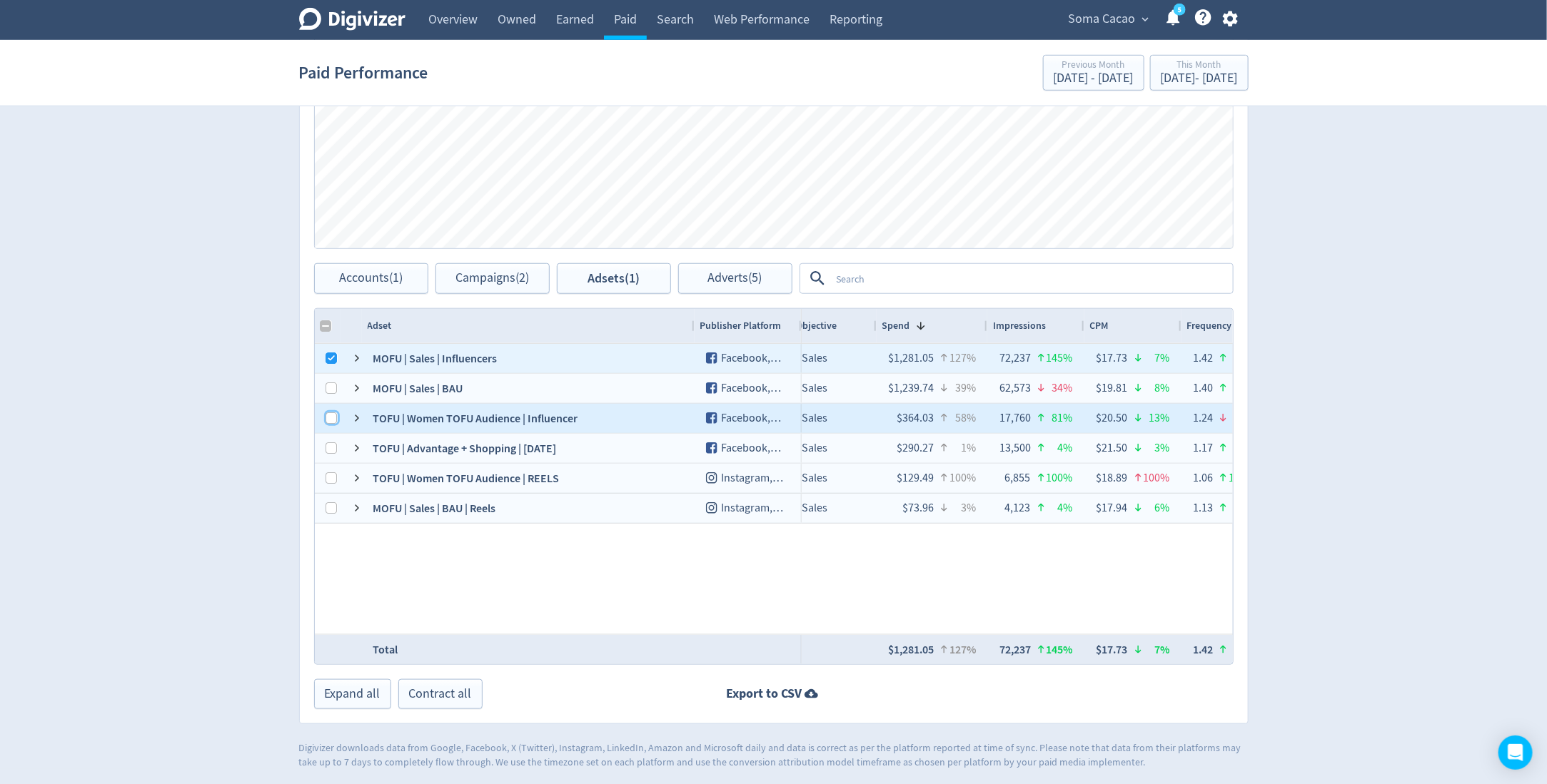
click at [329, 416] on input "Press Space to toggle row selection (unchecked)" at bounding box center [332, 419] width 12 height 12
checkbox input "true"
checkbox input "false"
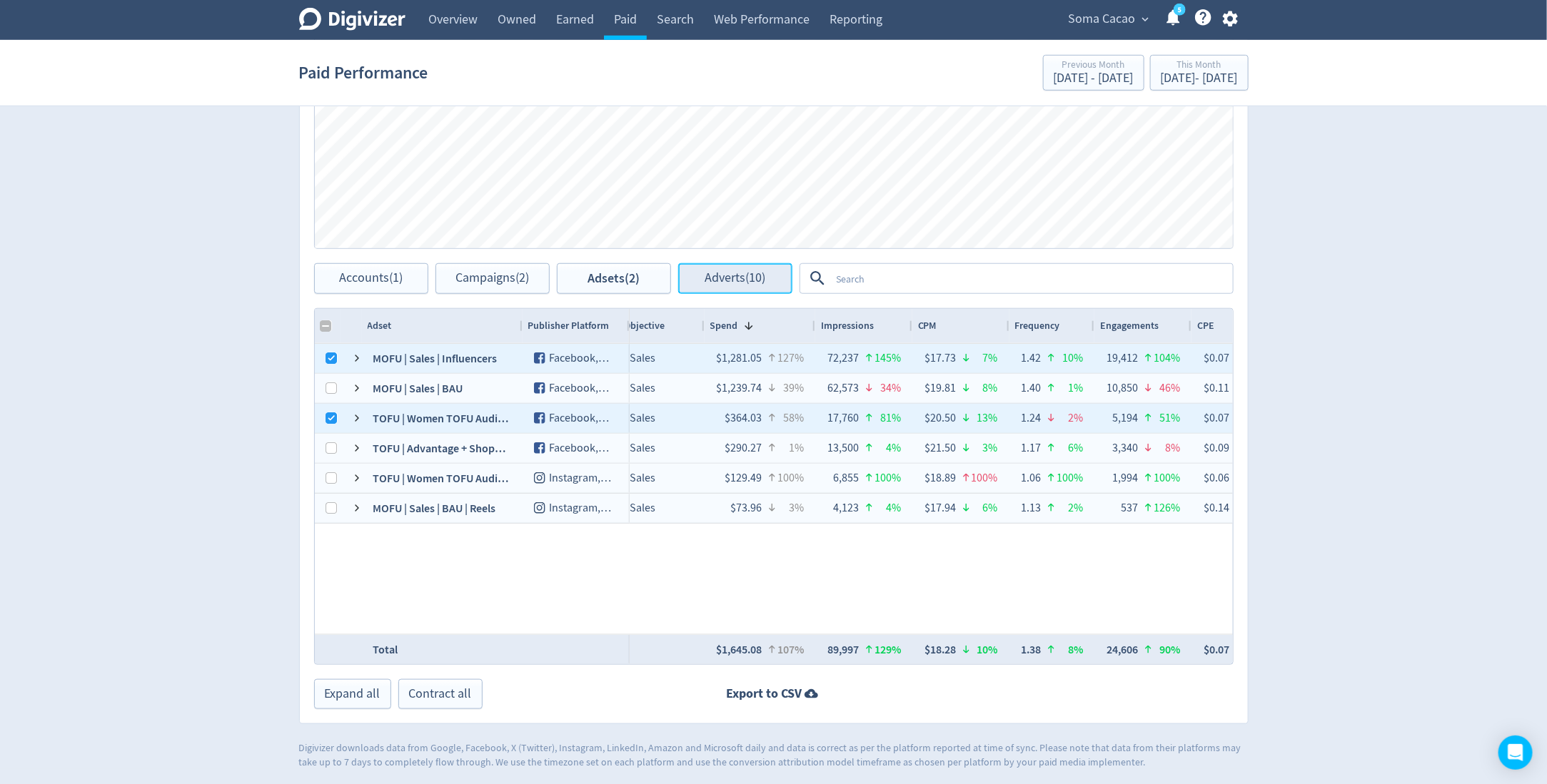
click at [726, 285] on button "Adverts (10)" at bounding box center [735, 279] width 114 height 31
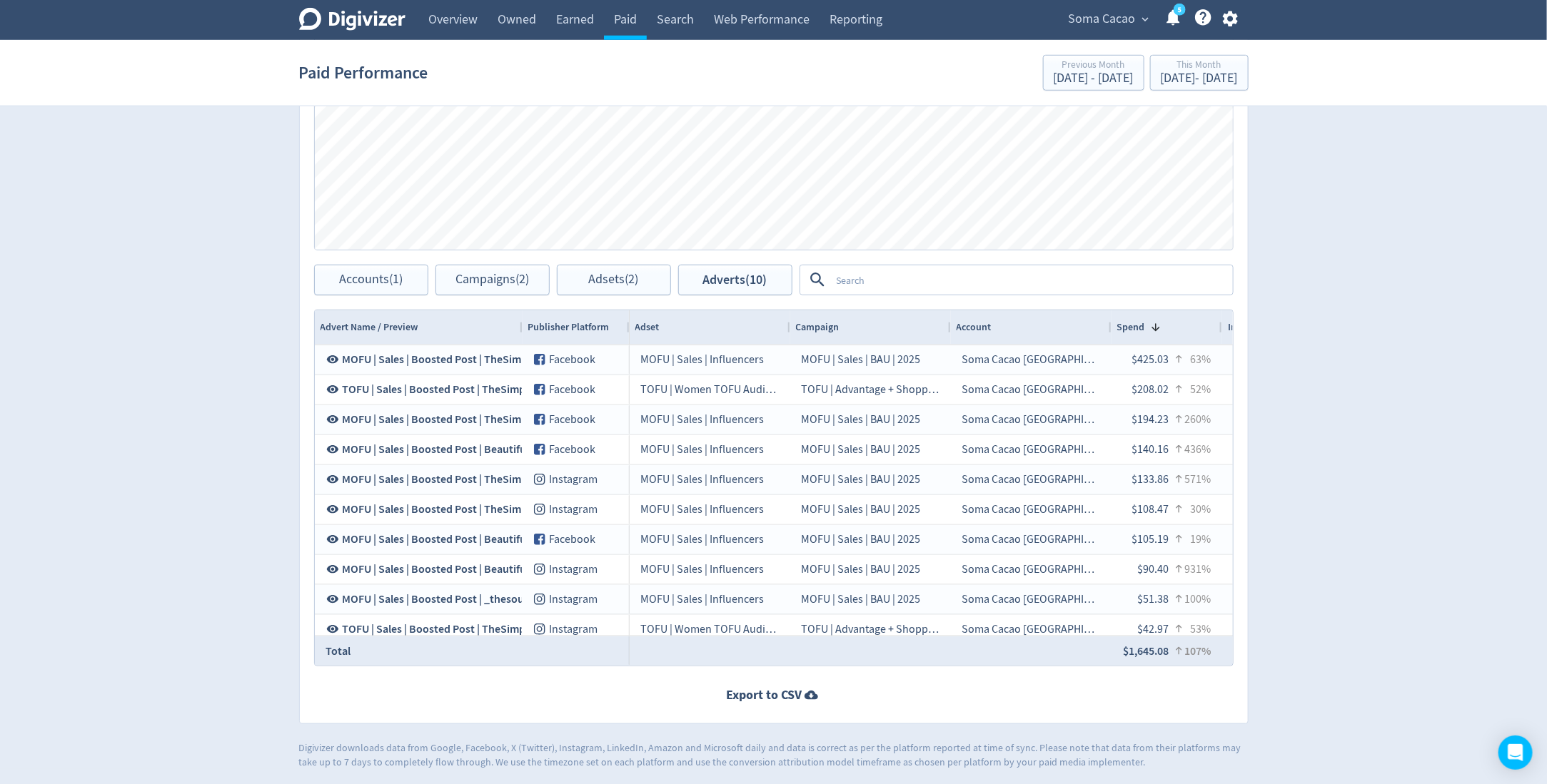
click at [891, 280] on textarea at bounding box center [1030, 280] width 400 height 26
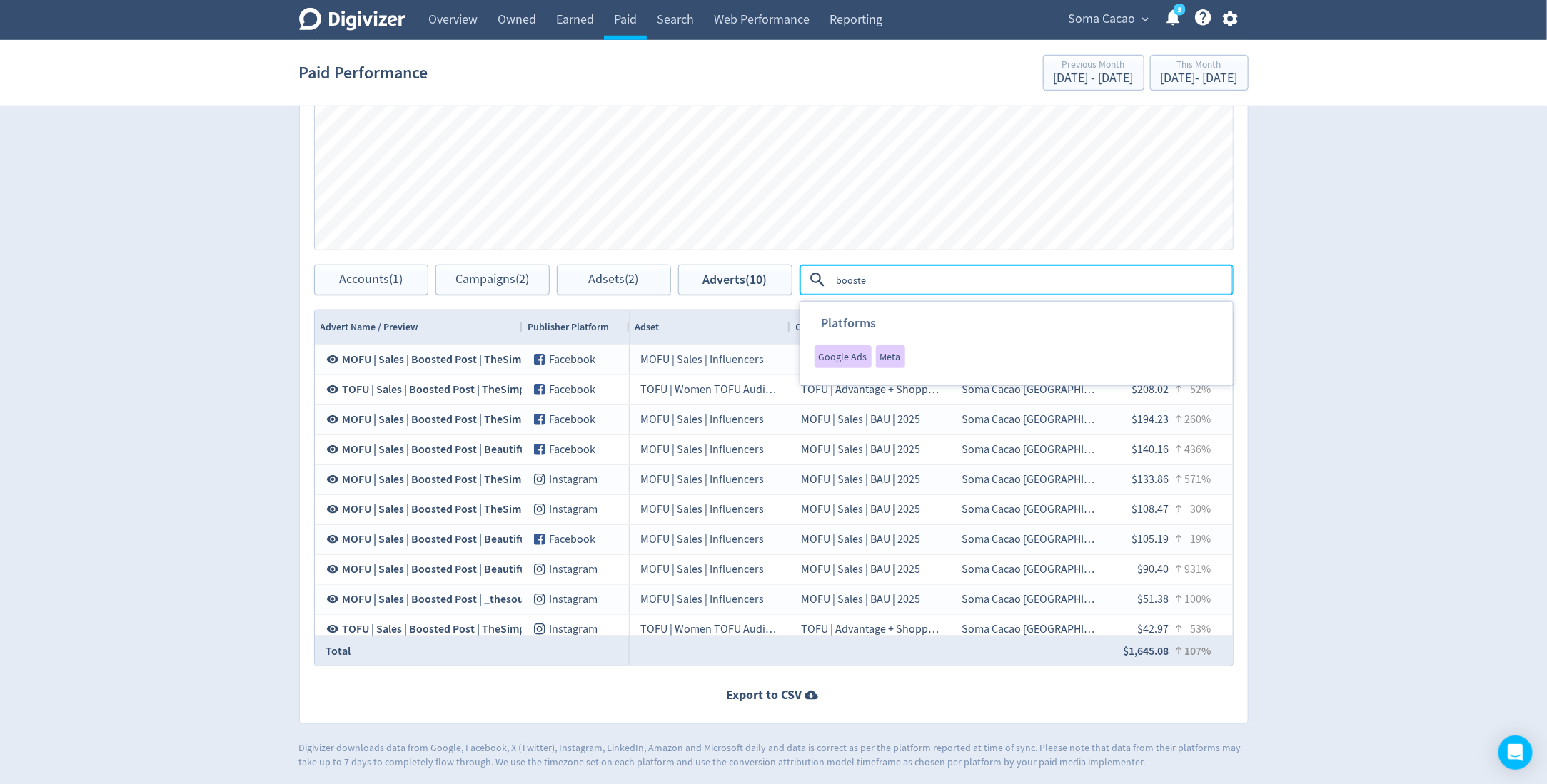
type textarea "boosted"
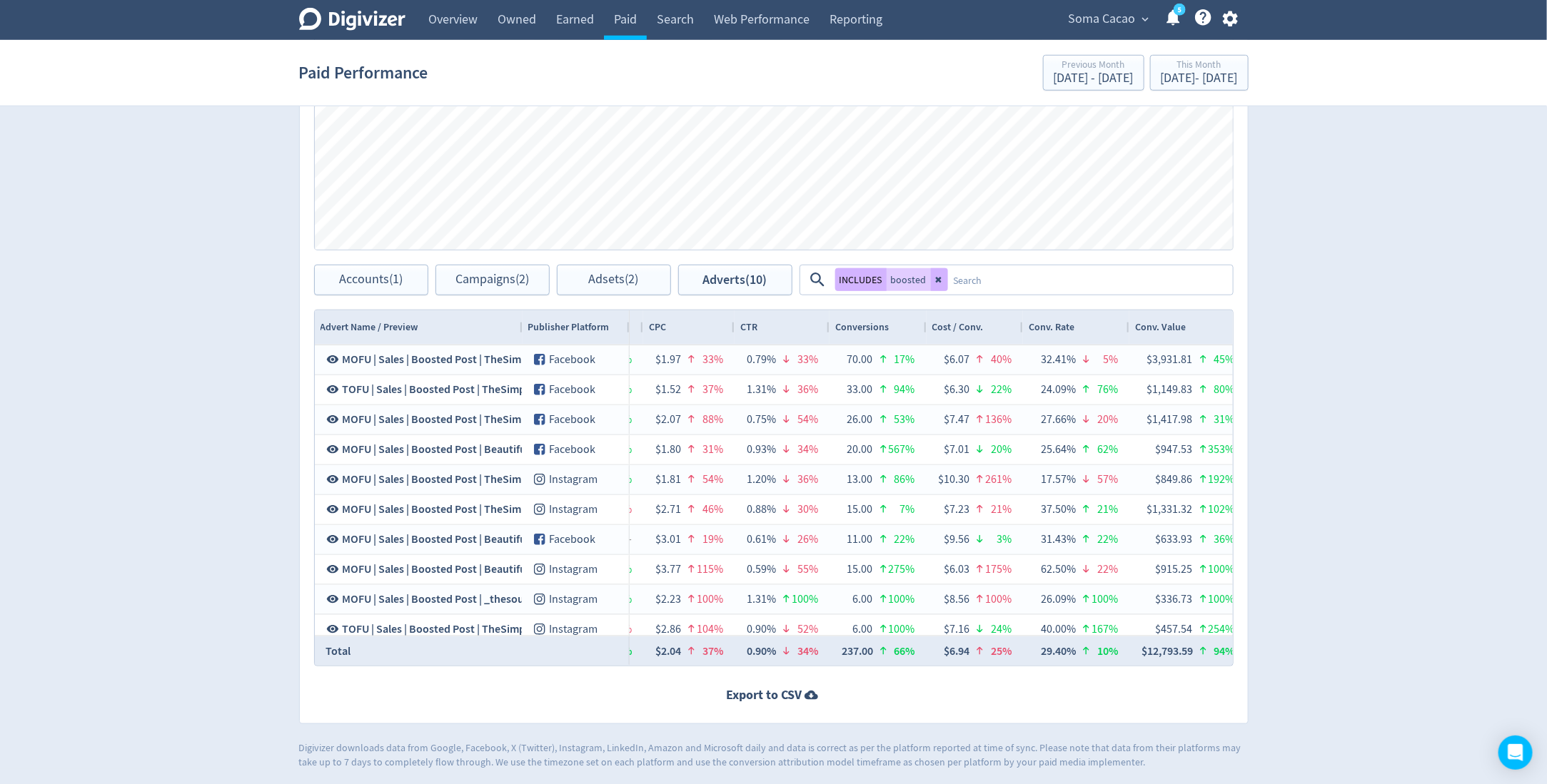
click at [795, 339] on div "CTR" at bounding box center [781, 328] width 84 height 35
click at [788, 322] on div "CTR" at bounding box center [781, 328] width 84 height 27
click at [788, 322] on div "CTR 1" at bounding box center [781, 328] width 84 height 27
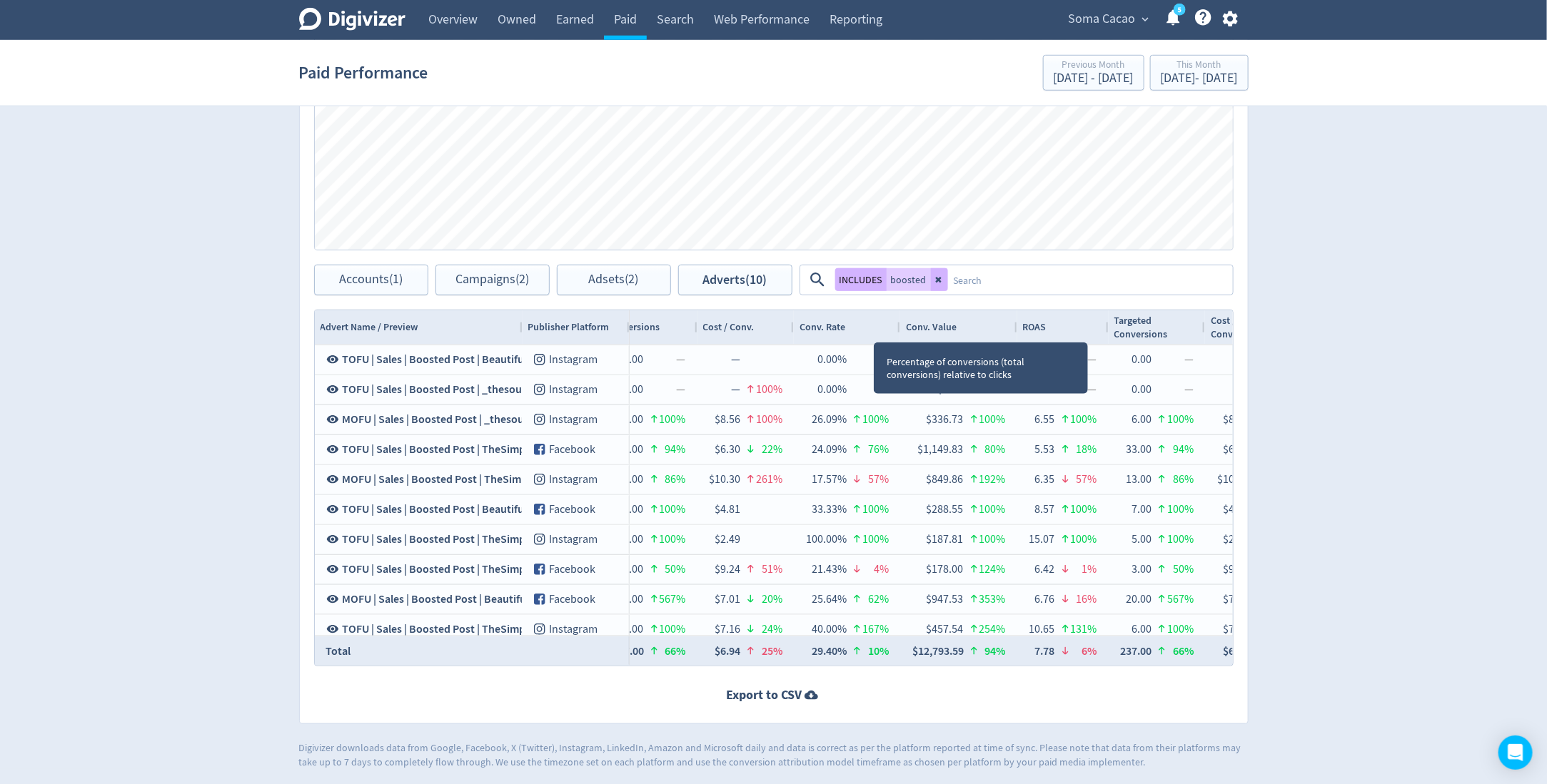
click at [874, 328] on div "Conv. Rate" at bounding box center [847, 328] width 95 height 27
click at [874, 328] on div "Conv. Rate 1" at bounding box center [847, 328] width 95 height 27
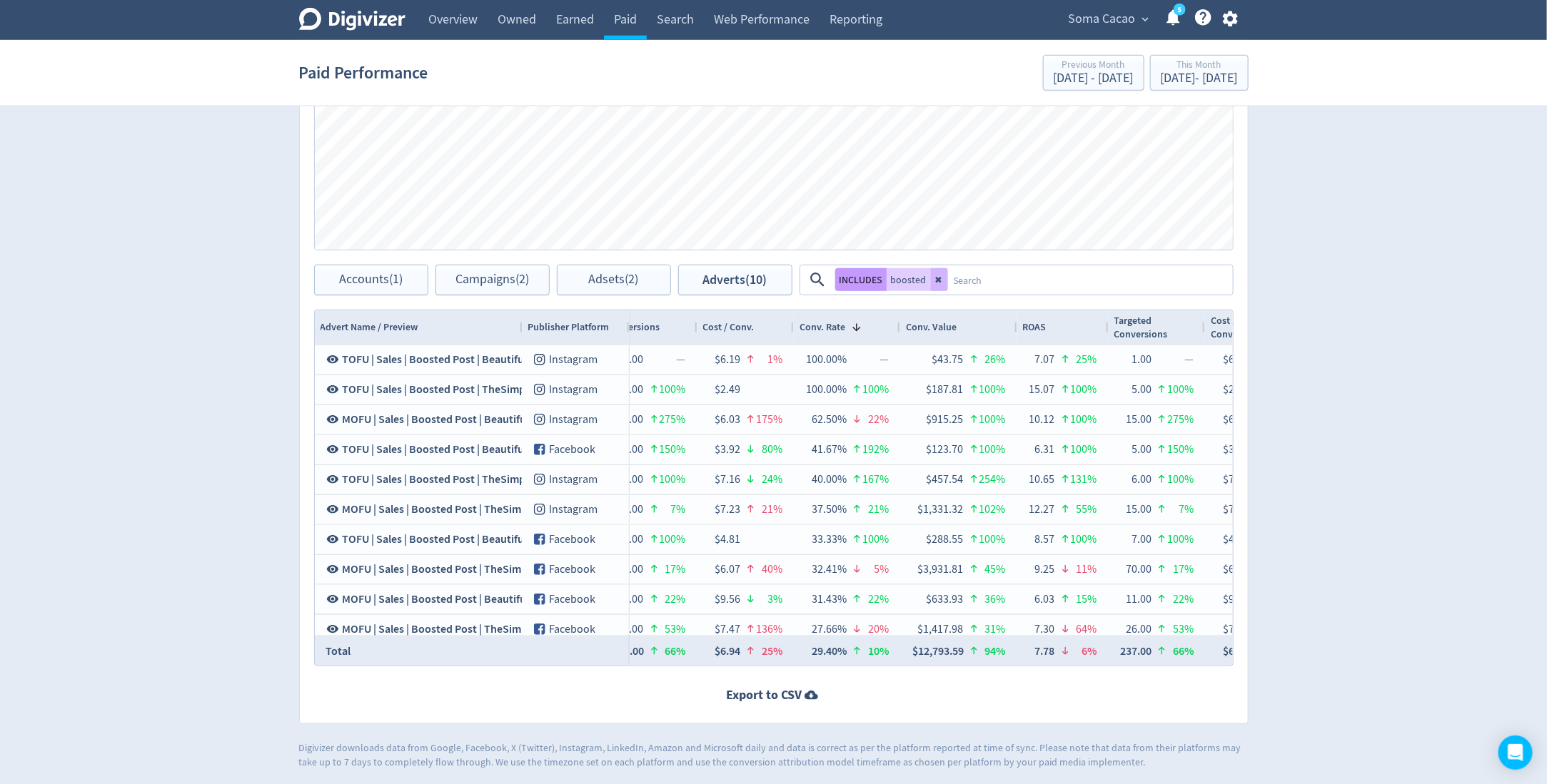
click at [856, 270] on button "INCLUDES" at bounding box center [860, 280] width 51 height 23
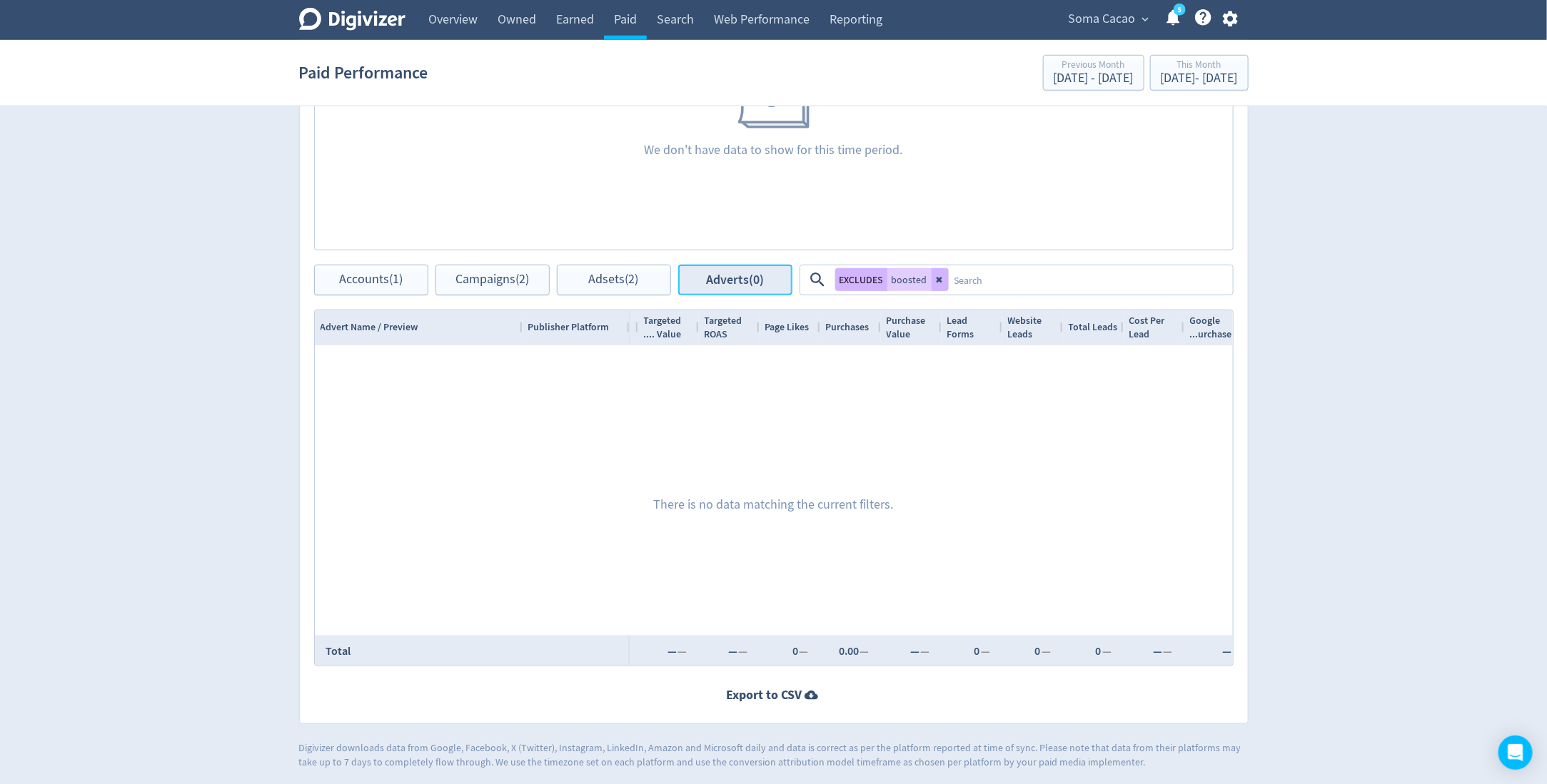
click at [733, 267] on button "Adverts (0)" at bounding box center [735, 281] width 114 height 31
click at [623, 276] on span "Adsets (2)" at bounding box center [614, 280] width 50 height 14
checkbox input "false"
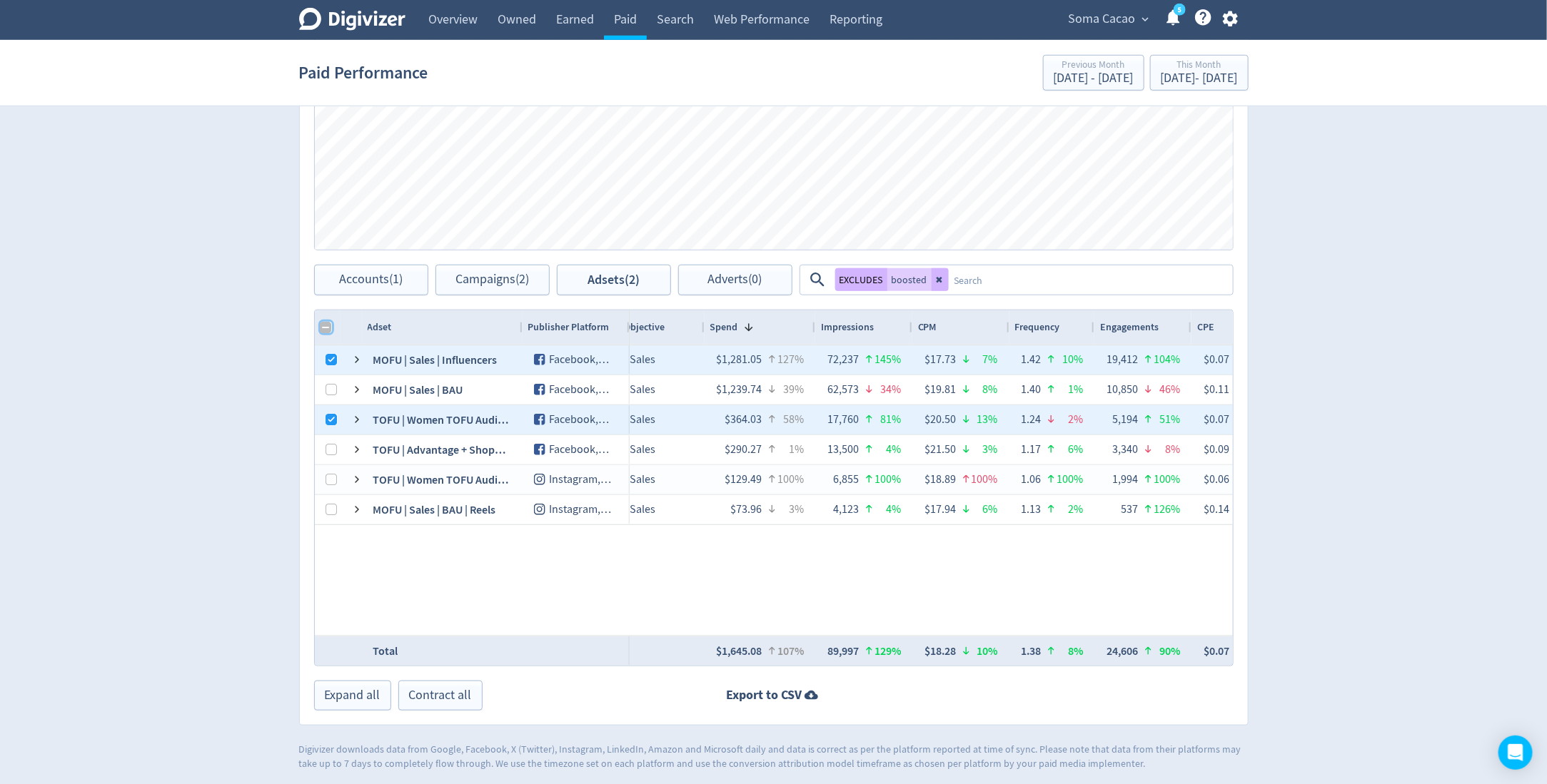
click at [320, 323] on input "Column with Header Selection" at bounding box center [326, 328] width 12 height 12
checkbox input "true"
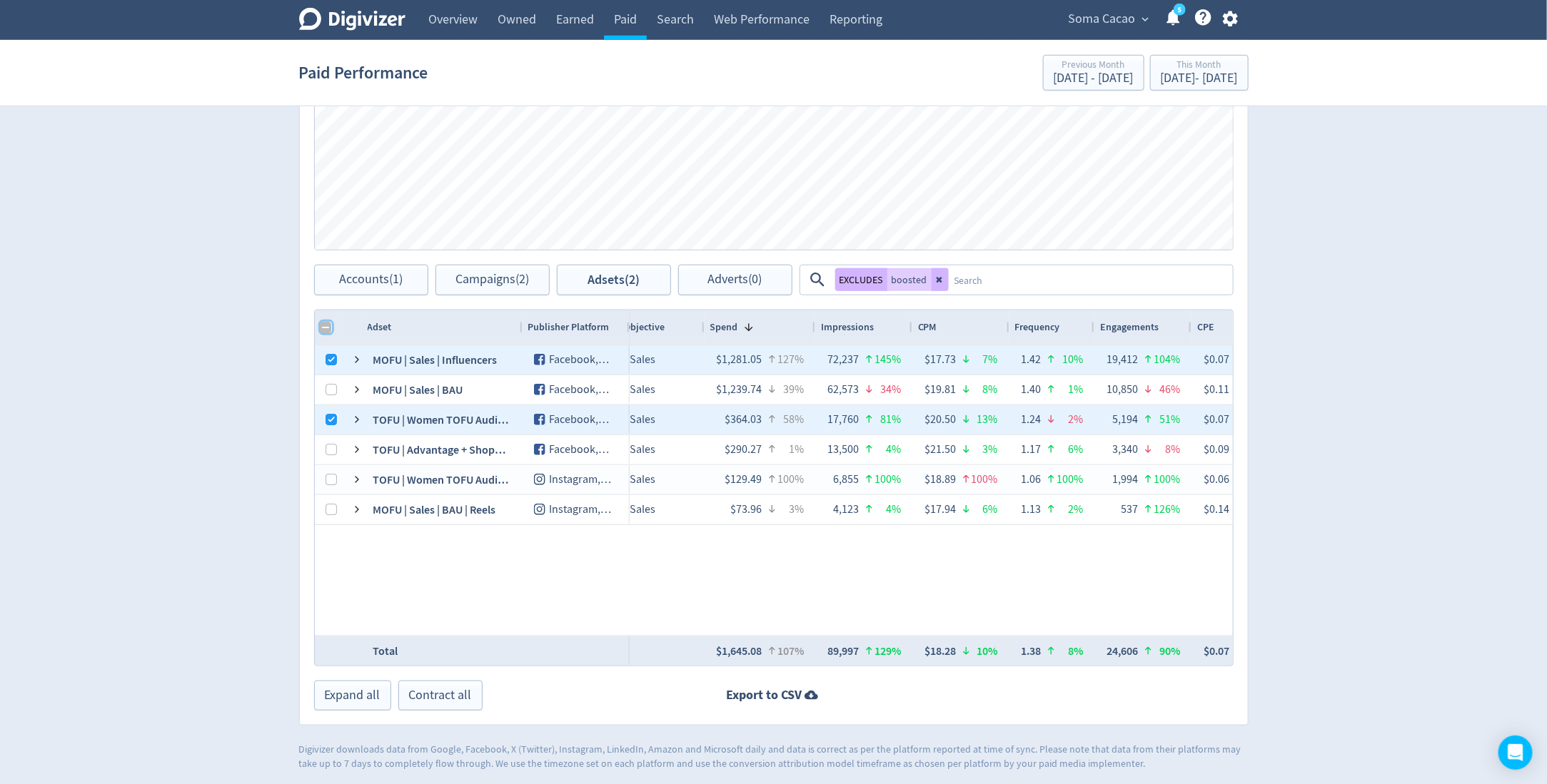
checkbox input "true"
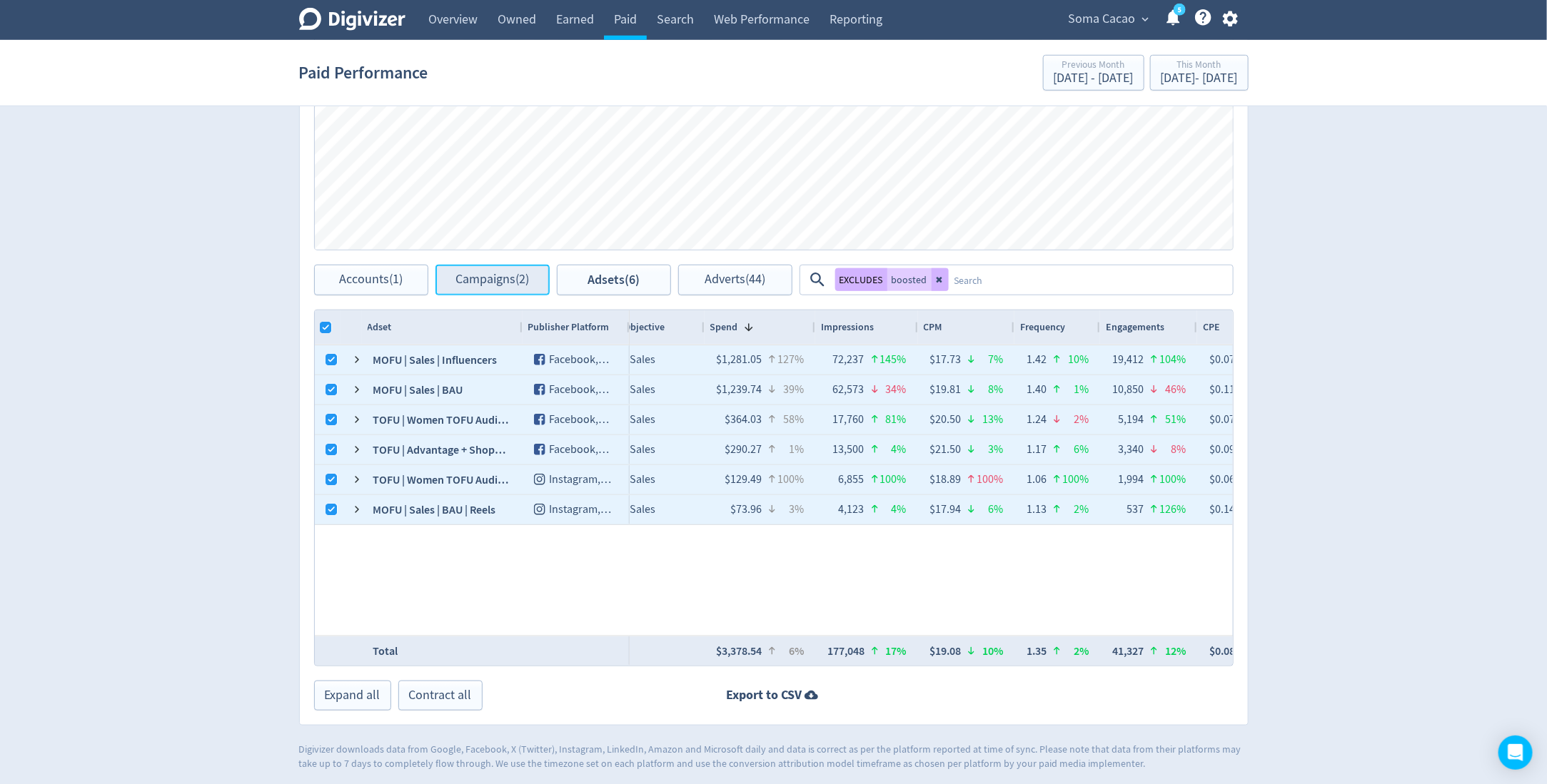
click at [484, 282] on span "Campaigns (2)" at bounding box center [492, 280] width 73 height 14
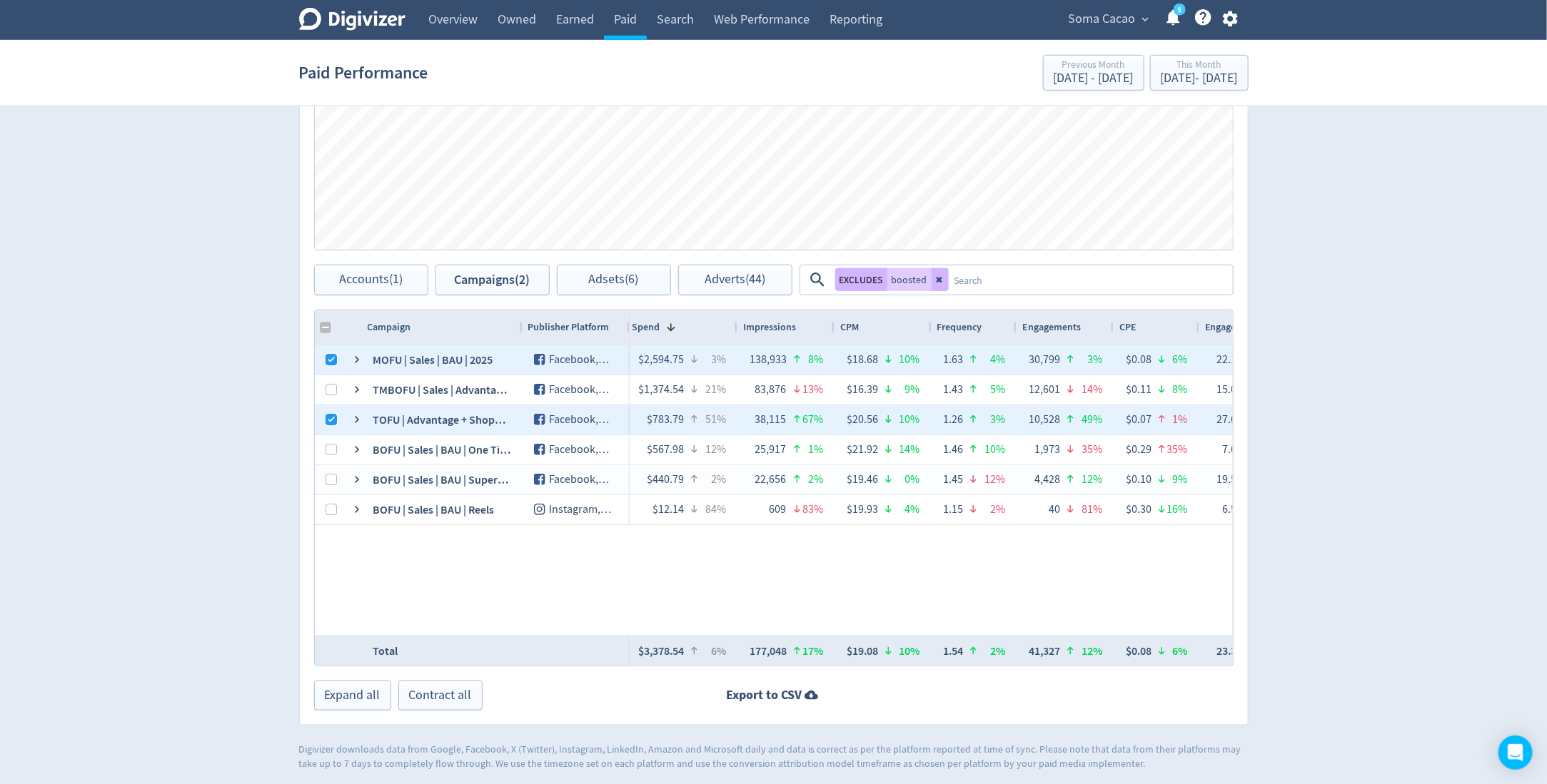
click at [326, 318] on div at bounding box center [327, 328] width 26 height 35
click at [323, 322] on input "Column with Header Selection" at bounding box center [326, 328] width 12 height 12
checkbox input "true"
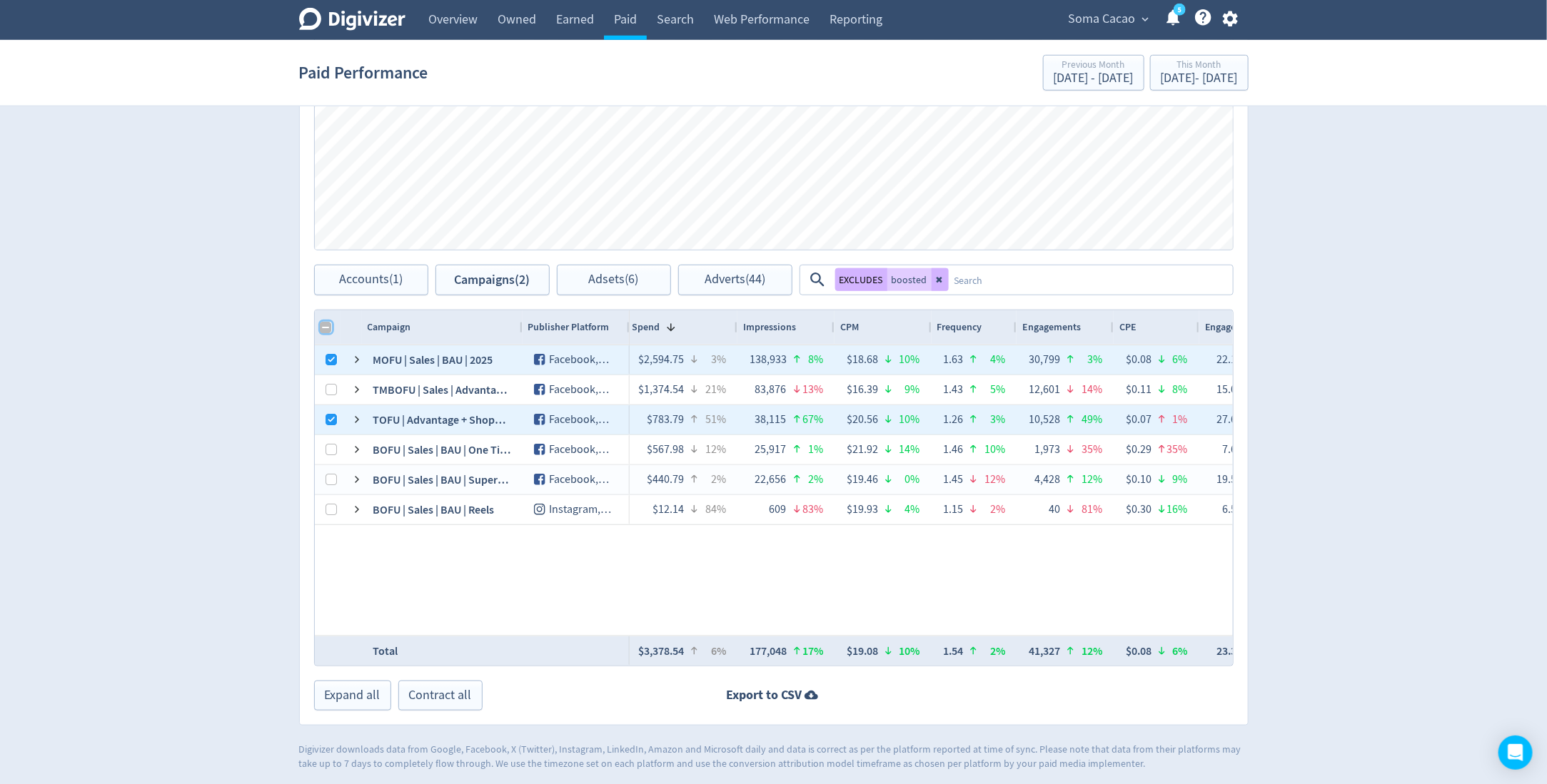
checkbox input "true"
click at [630, 282] on span "Adsets (6)" at bounding box center [614, 280] width 50 height 14
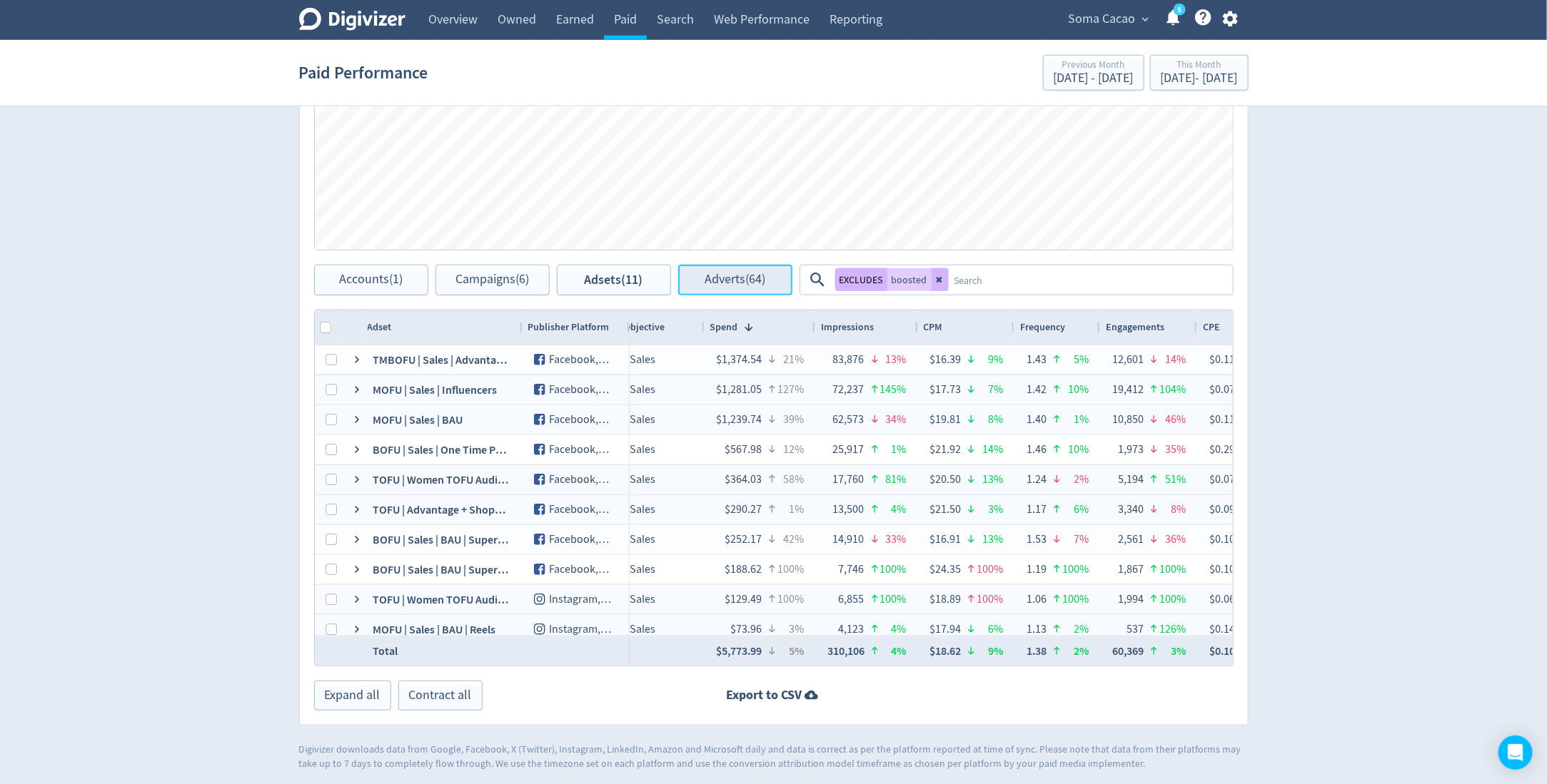
click at [750, 276] on span "Adverts (64)" at bounding box center [734, 280] width 61 height 14
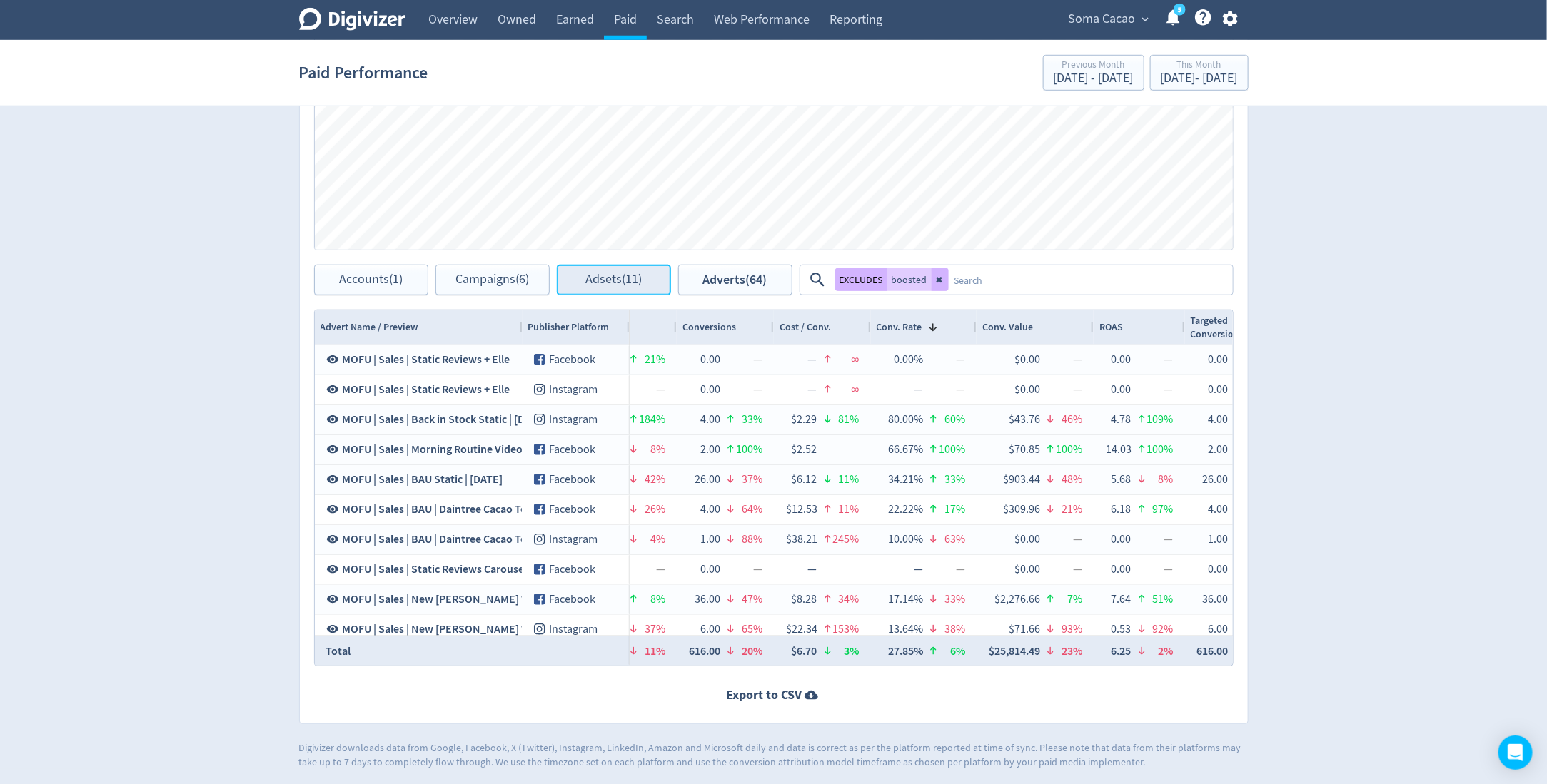
click at [656, 276] on button "Adsets (11)" at bounding box center [613, 281] width 114 height 31
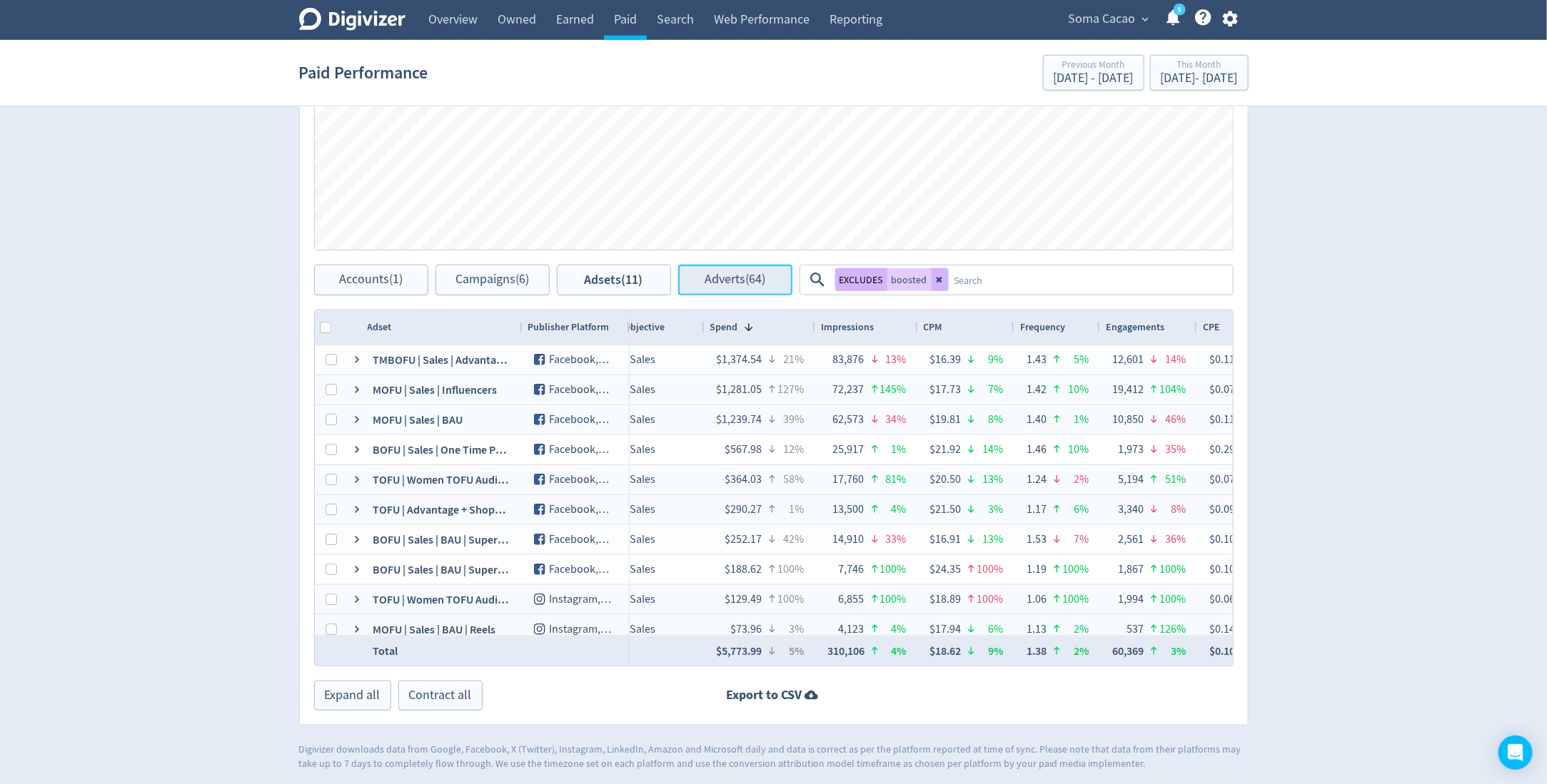
click at [761, 273] on span "Adverts (64)" at bounding box center [734, 280] width 61 height 14
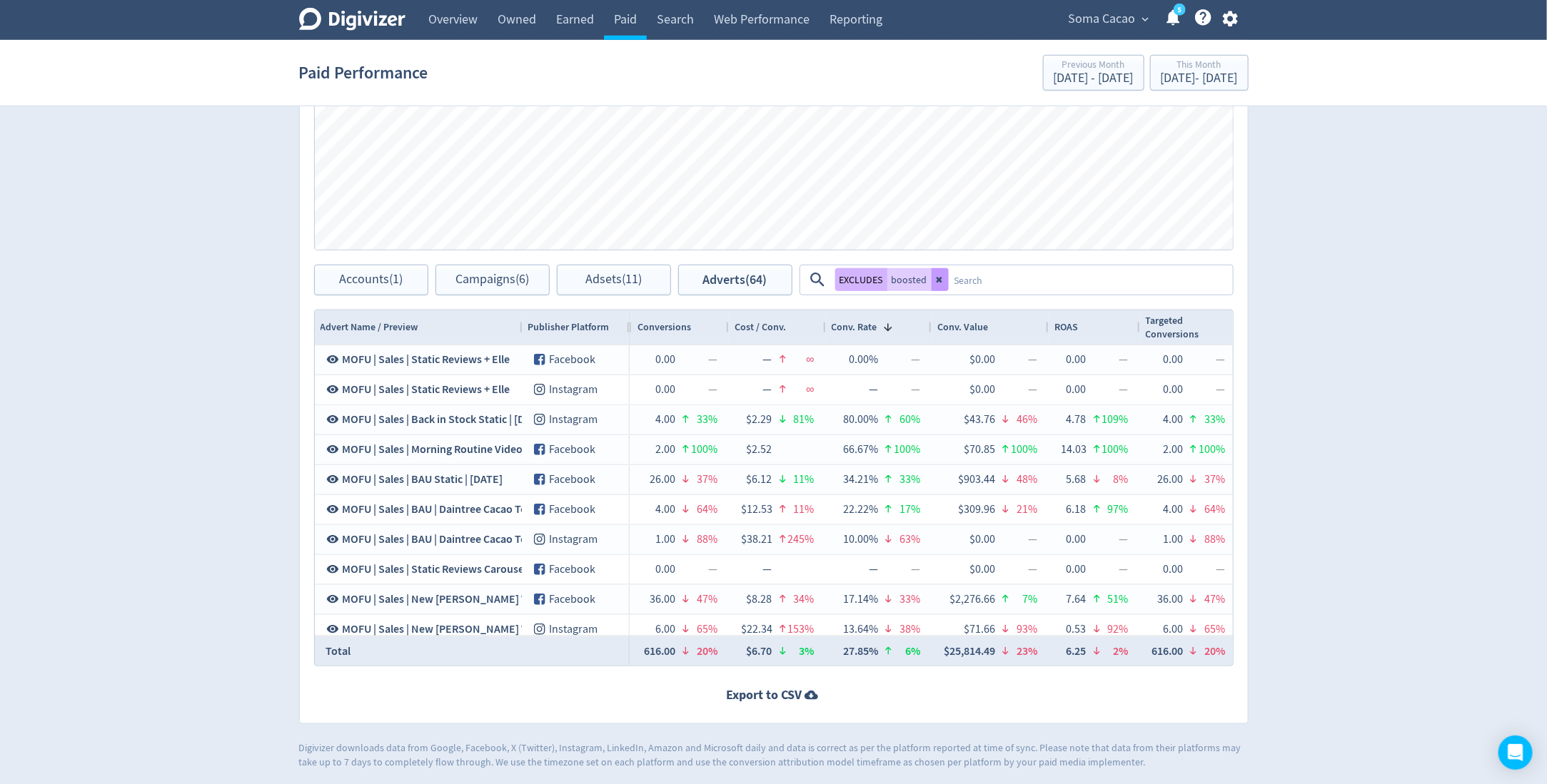
click at [939, 282] on icon at bounding box center [939, 280] width 9 height 9
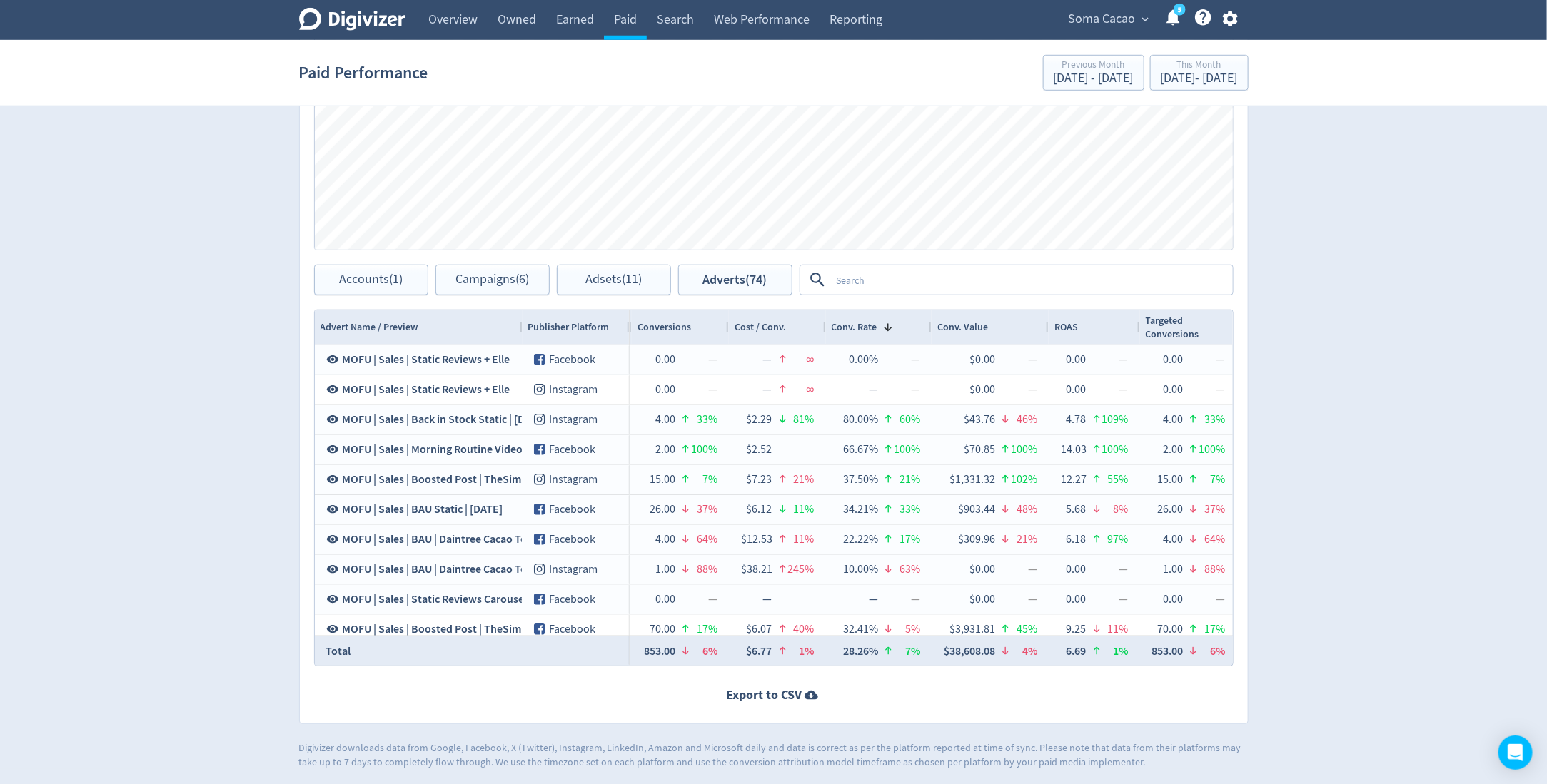
click at [939, 282] on textarea at bounding box center [1030, 280] width 400 height 26
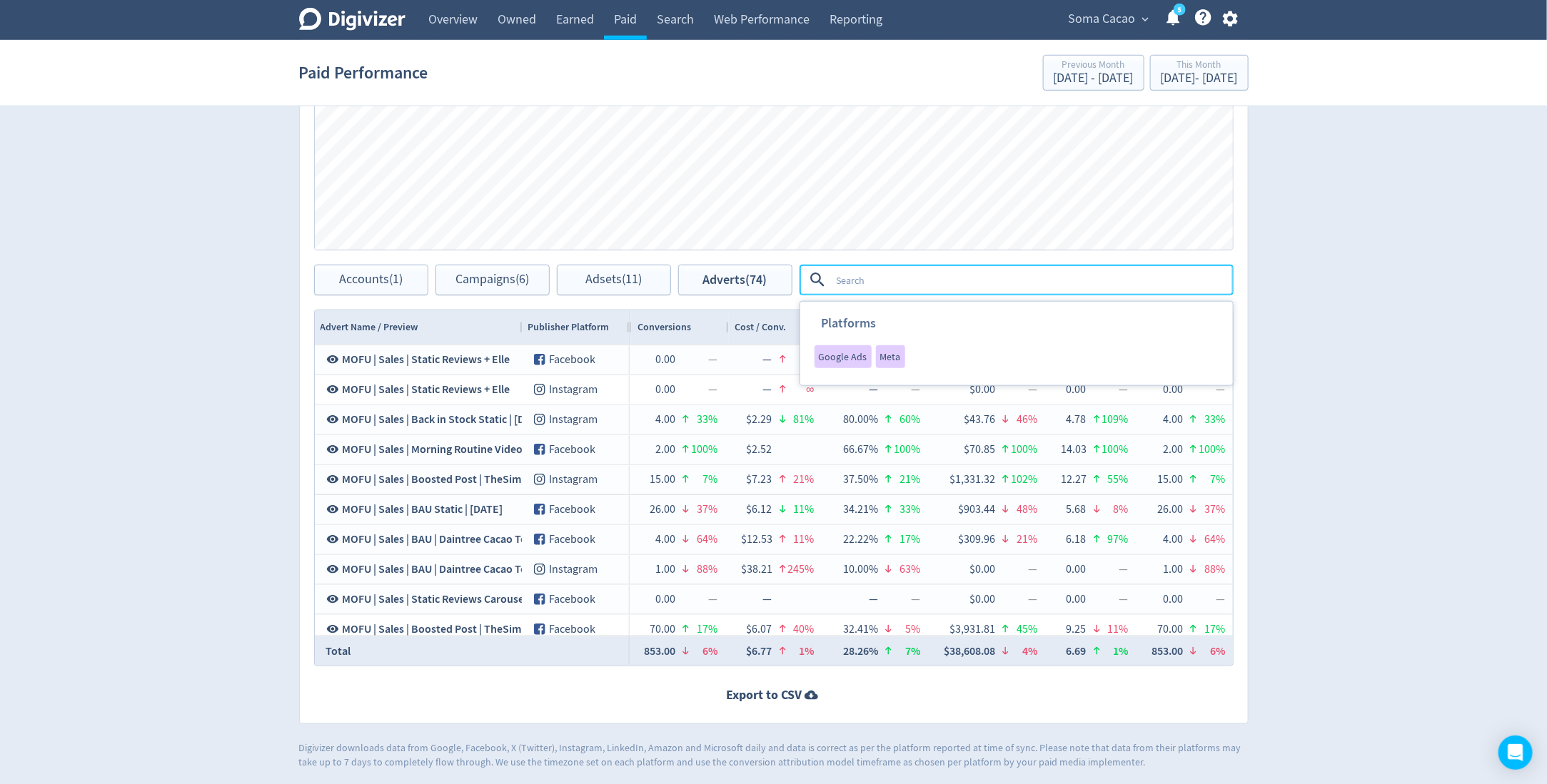
type textarea "n"
type textarea "boosted"
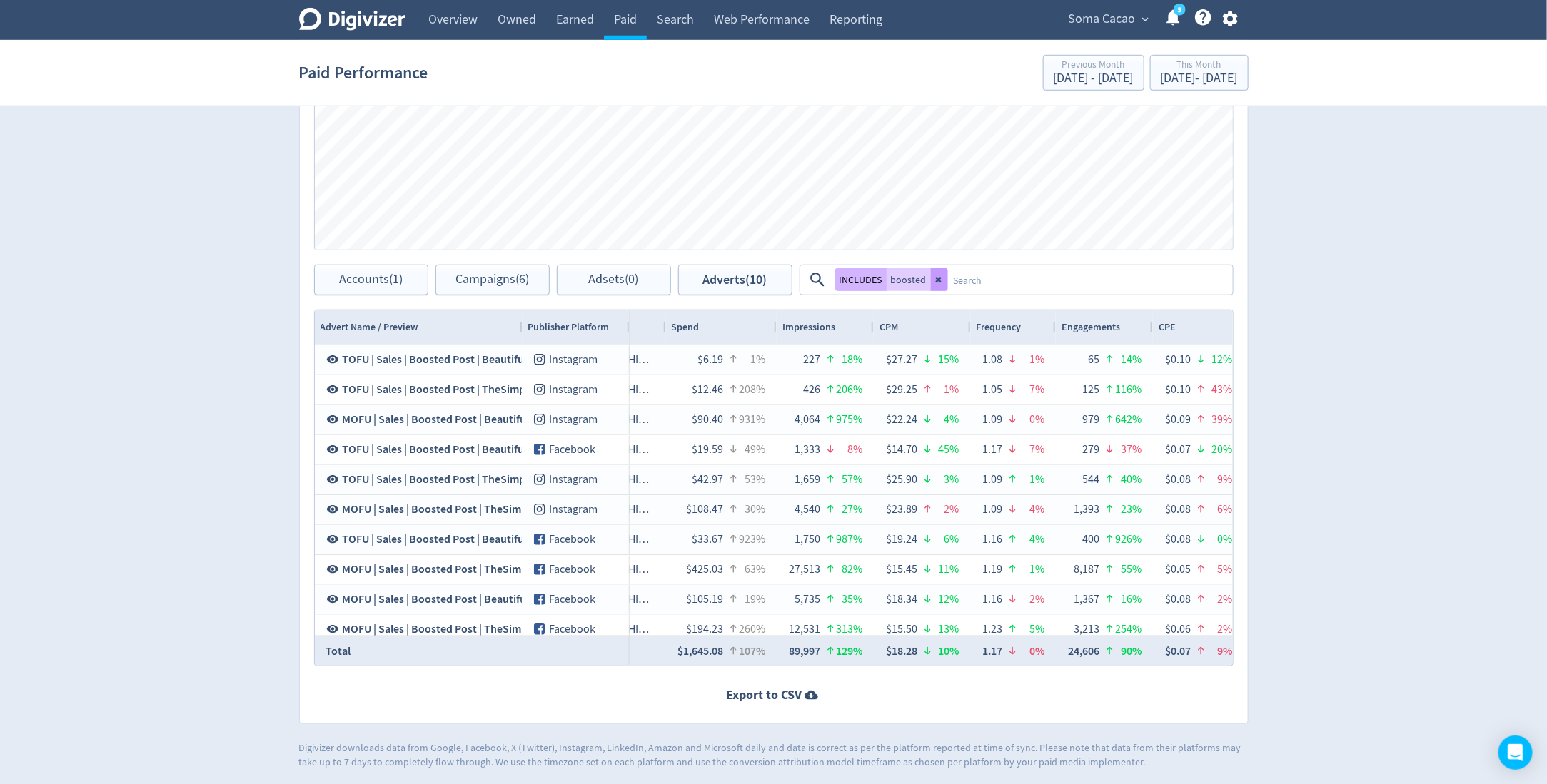
click at [940, 277] on button at bounding box center [939, 280] width 17 height 23
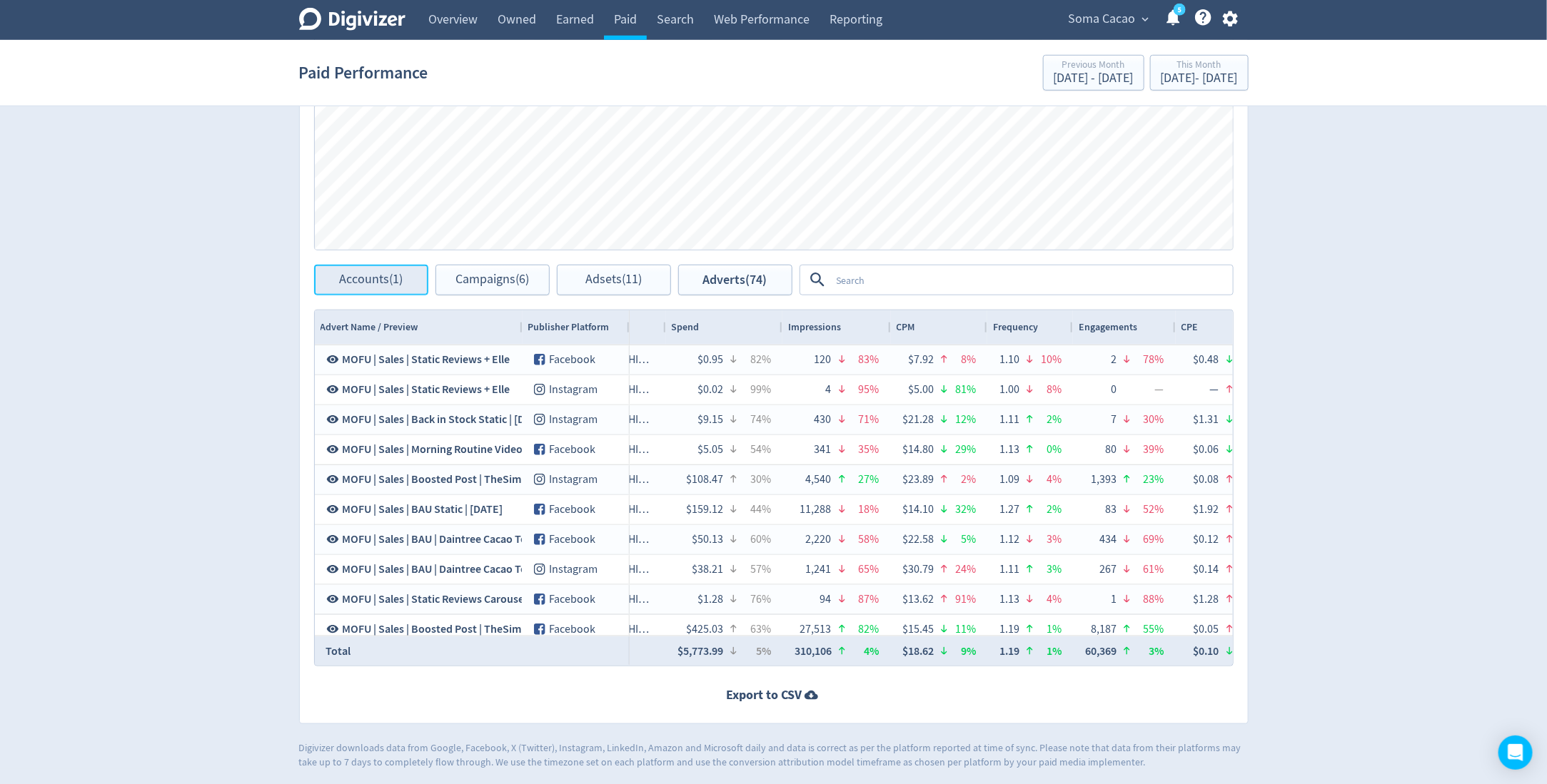
click at [388, 286] on span "Accounts (1)" at bounding box center [371, 280] width 64 height 14
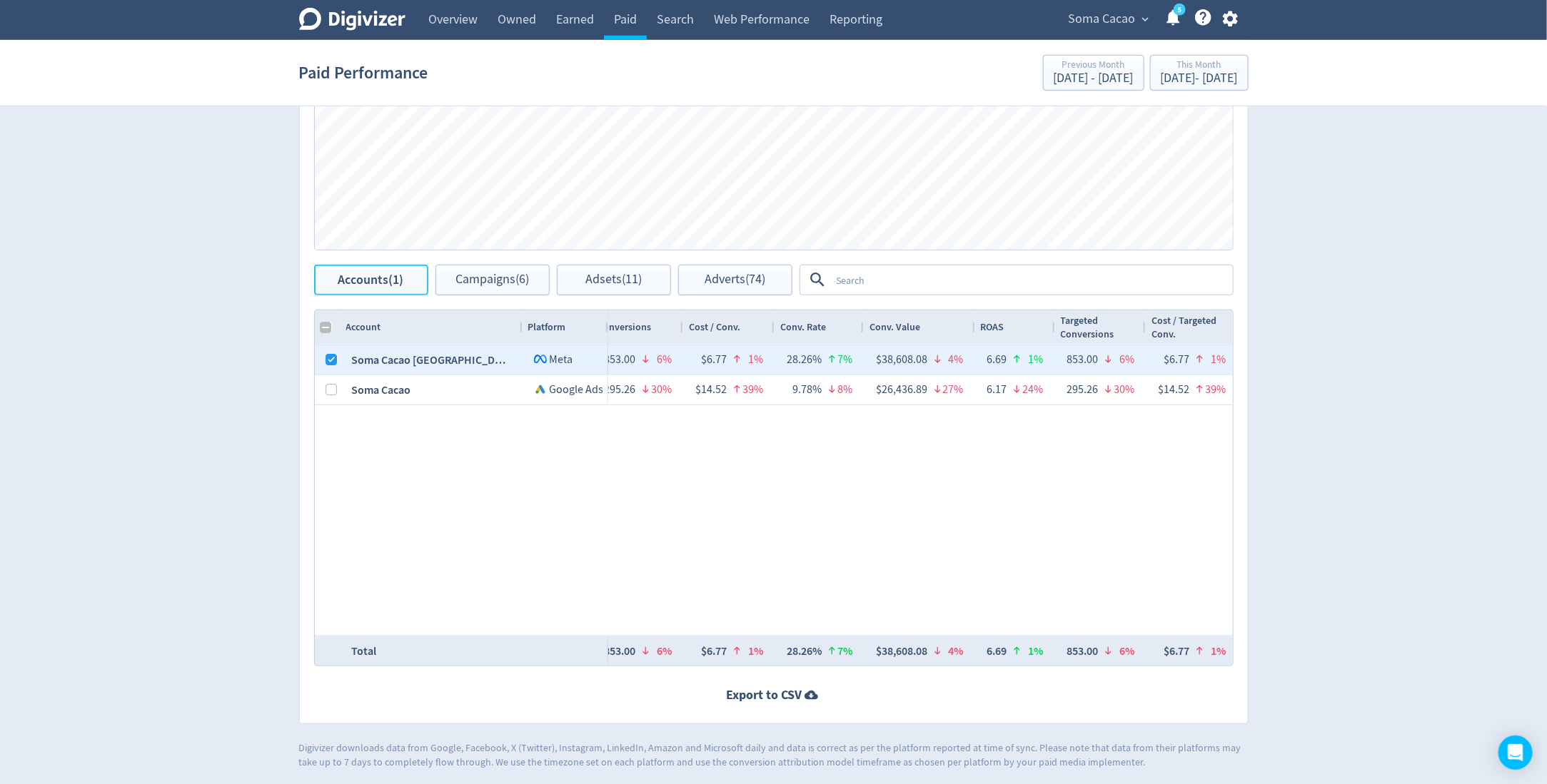
checkbox input "false"
click at [509, 279] on span "Campaigns (6)" at bounding box center [492, 280] width 73 height 14
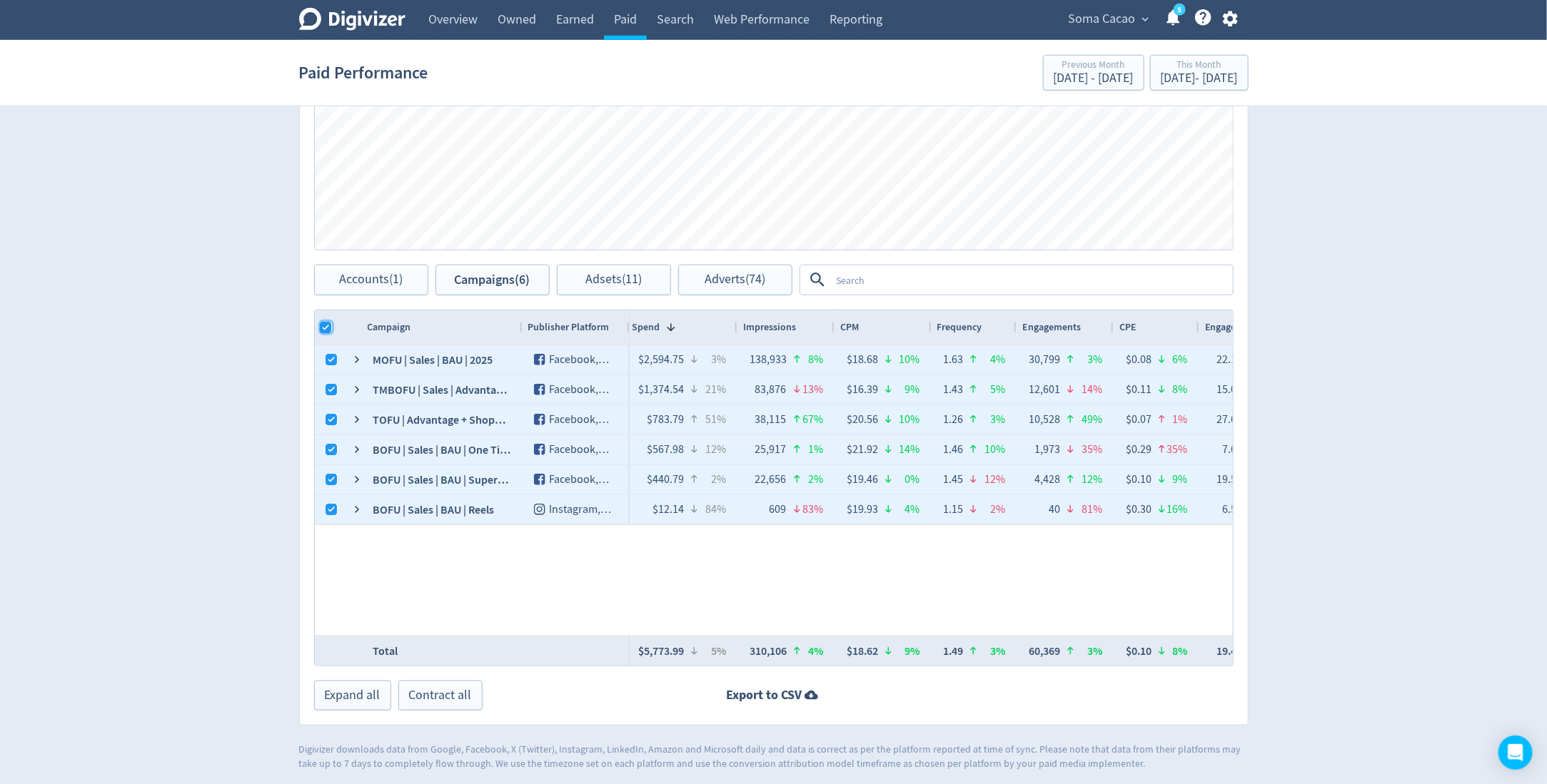
click at [323, 322] on input "Column with Header Selection" at bounding box center [326, 328] width 12 height 12
checkbox input "false"
click at [324, 358] on div at bounding box center [327, 360] width 26 height 29
click at [339, 361] on div at bounding box center [327, 360] width 26 height 29
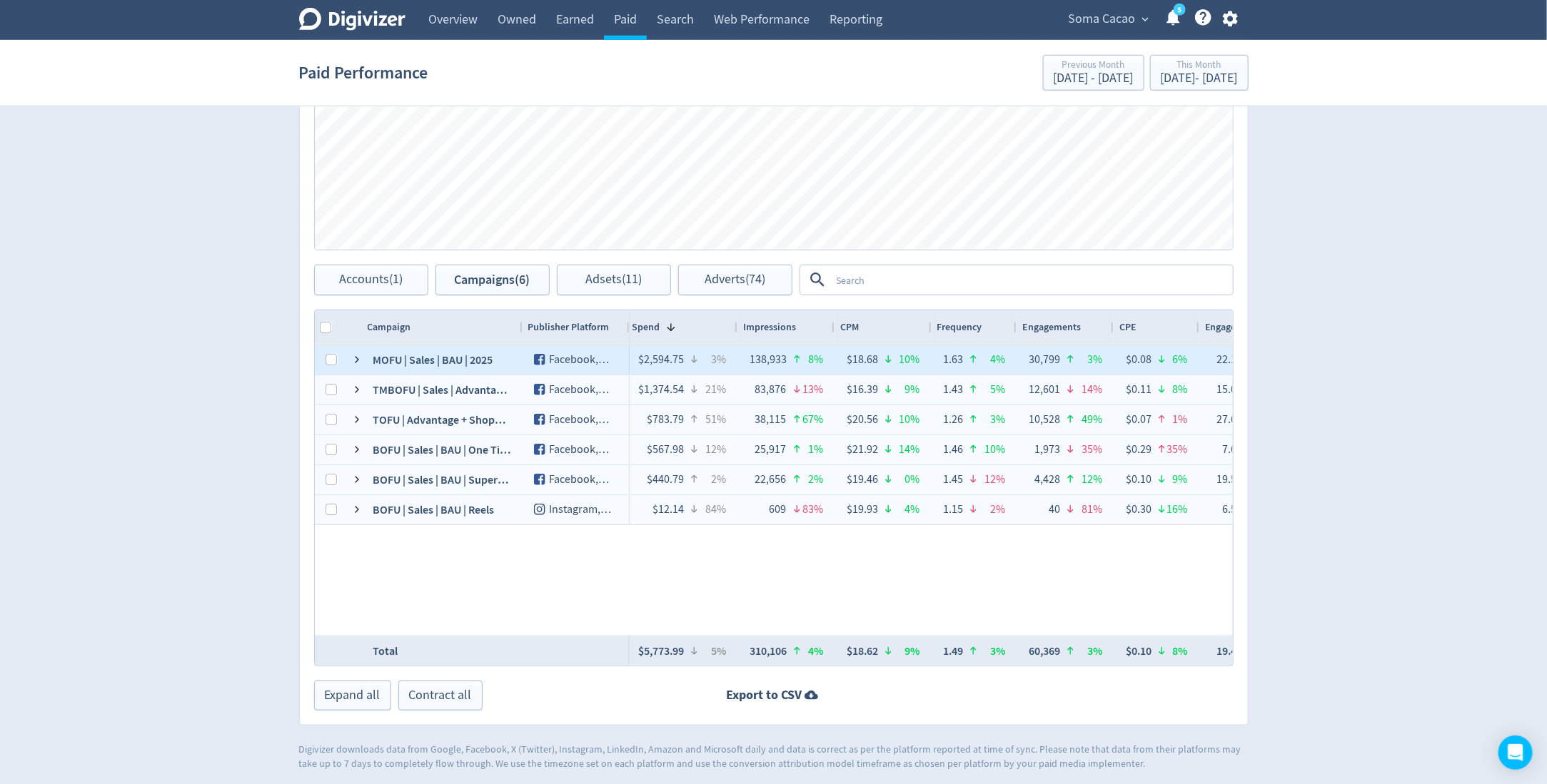
checkbox input "false"
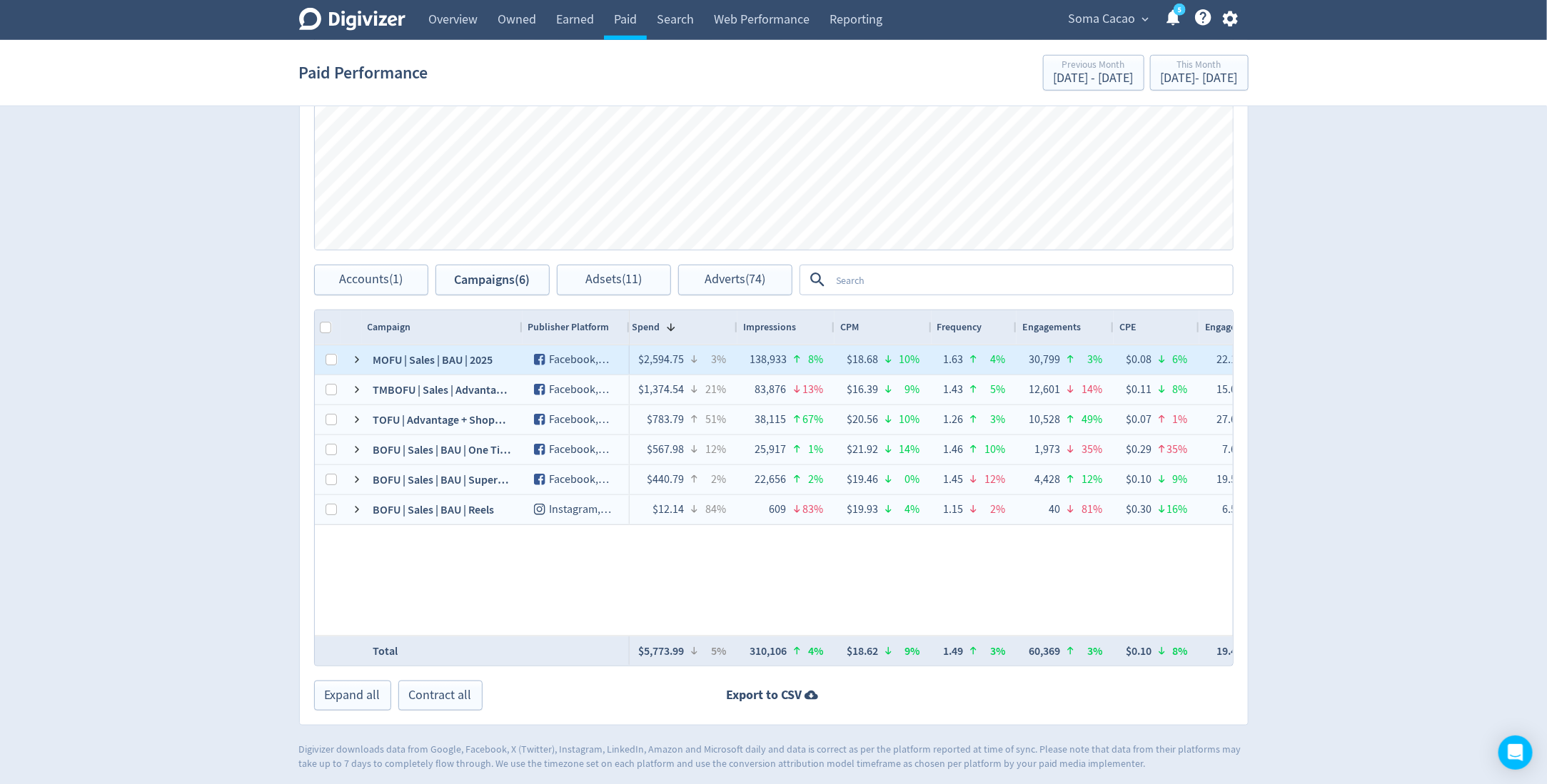
checkbox input "false"
click at [333, 359] on input "Press Space to toggle row selection (unchecked)" at bounding box center [332, 360] width 12 height 12
checkbox input "true"
checkbox input "false"
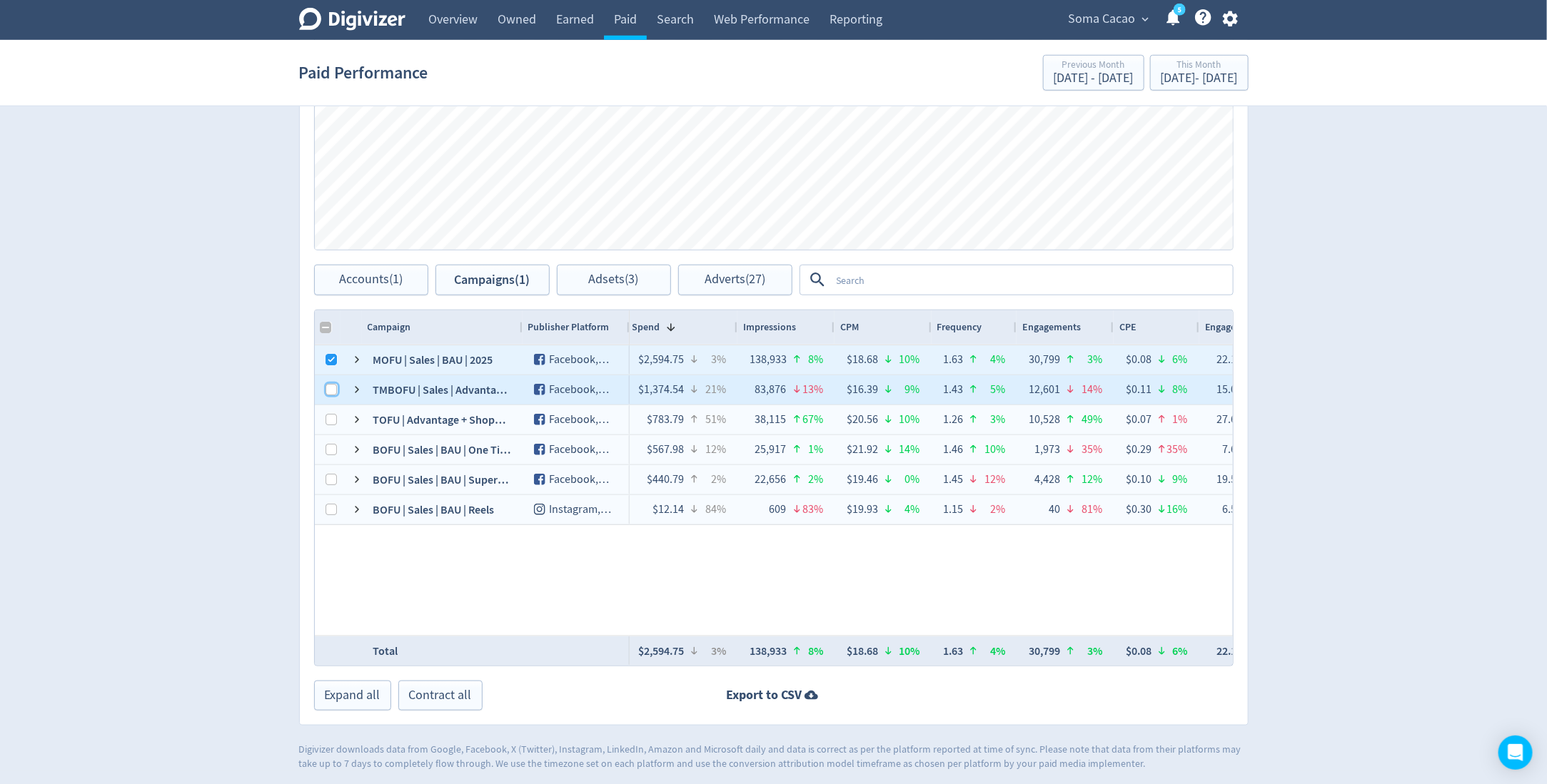
click at [332, 386] on input "Press Space to toggle row selection (unchecked)" at bounding box center [332, 390] width 12 height 12
checkbox input "true"
checkbox input "false"
click at [620, 273] on span "Adsets (4)" at bounding box center [614, 280] width 50 height 14
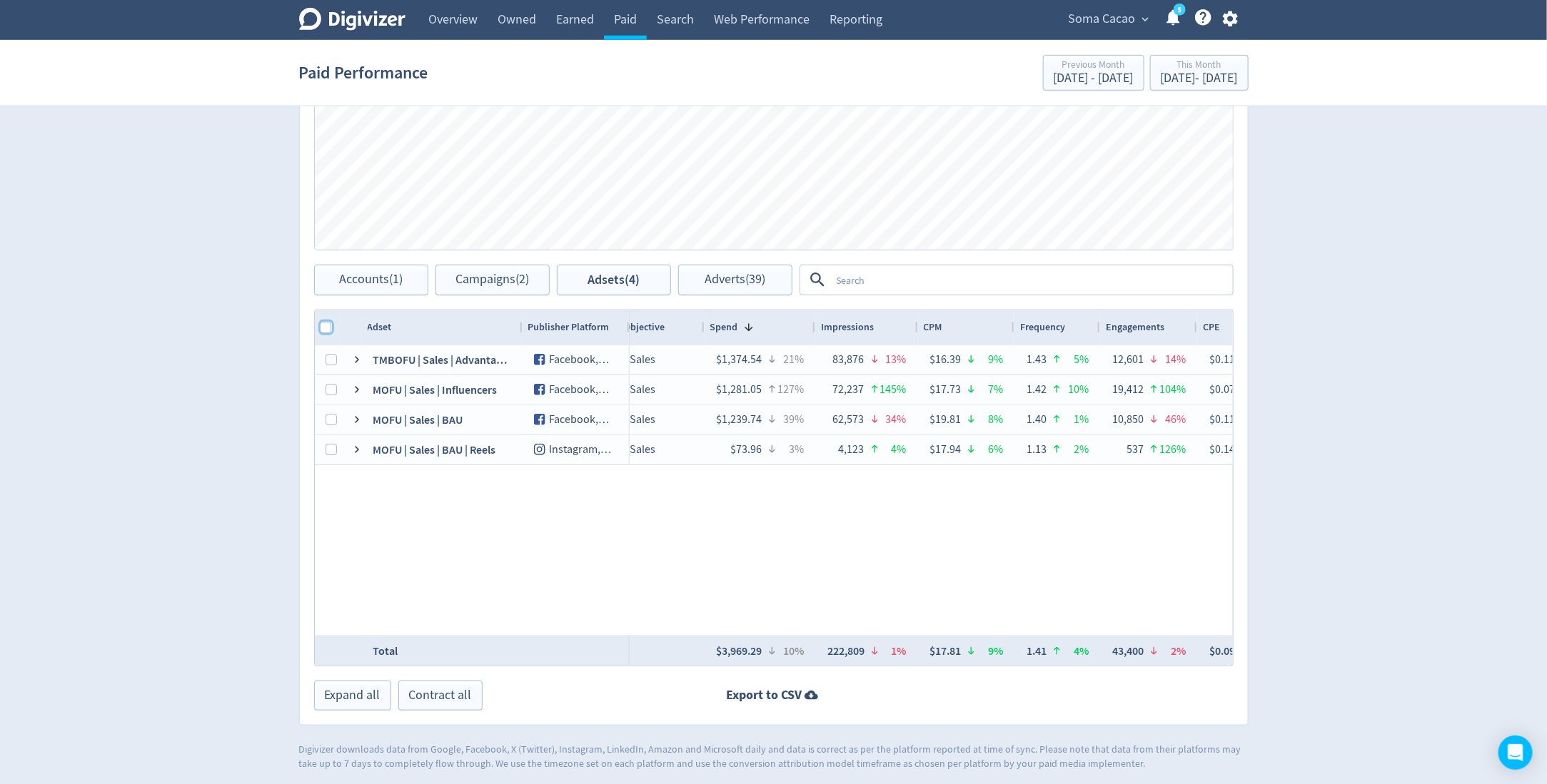
click at [328, 328] on input "Column with Header Selection" at bounding box center [326, 328] width 12 height 12
checkbox input "true"
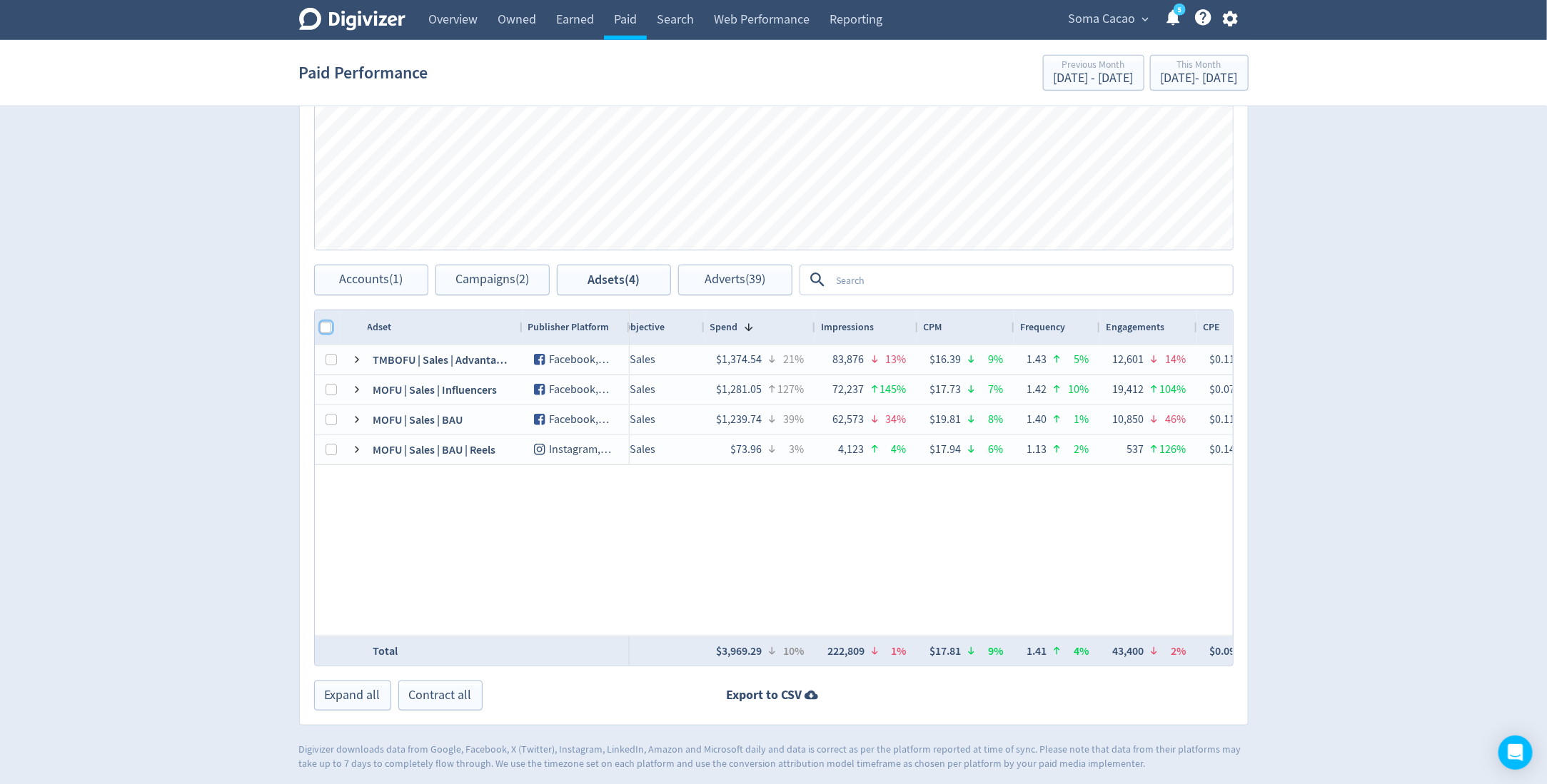
checkbox input "true"
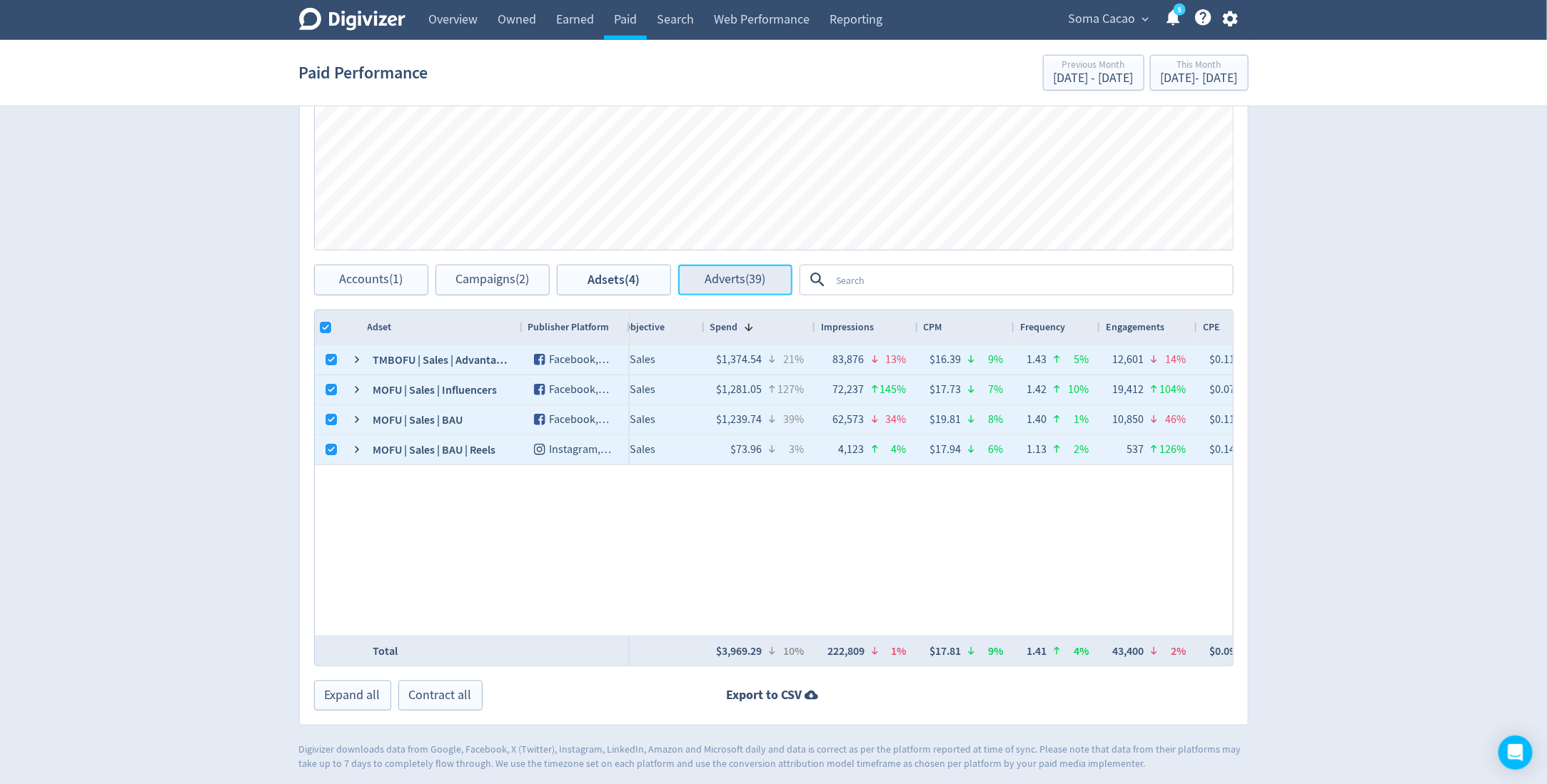
click at [736, 283] on span "Adverts (39)" at bounding box center [734, 280] width 61 height 14
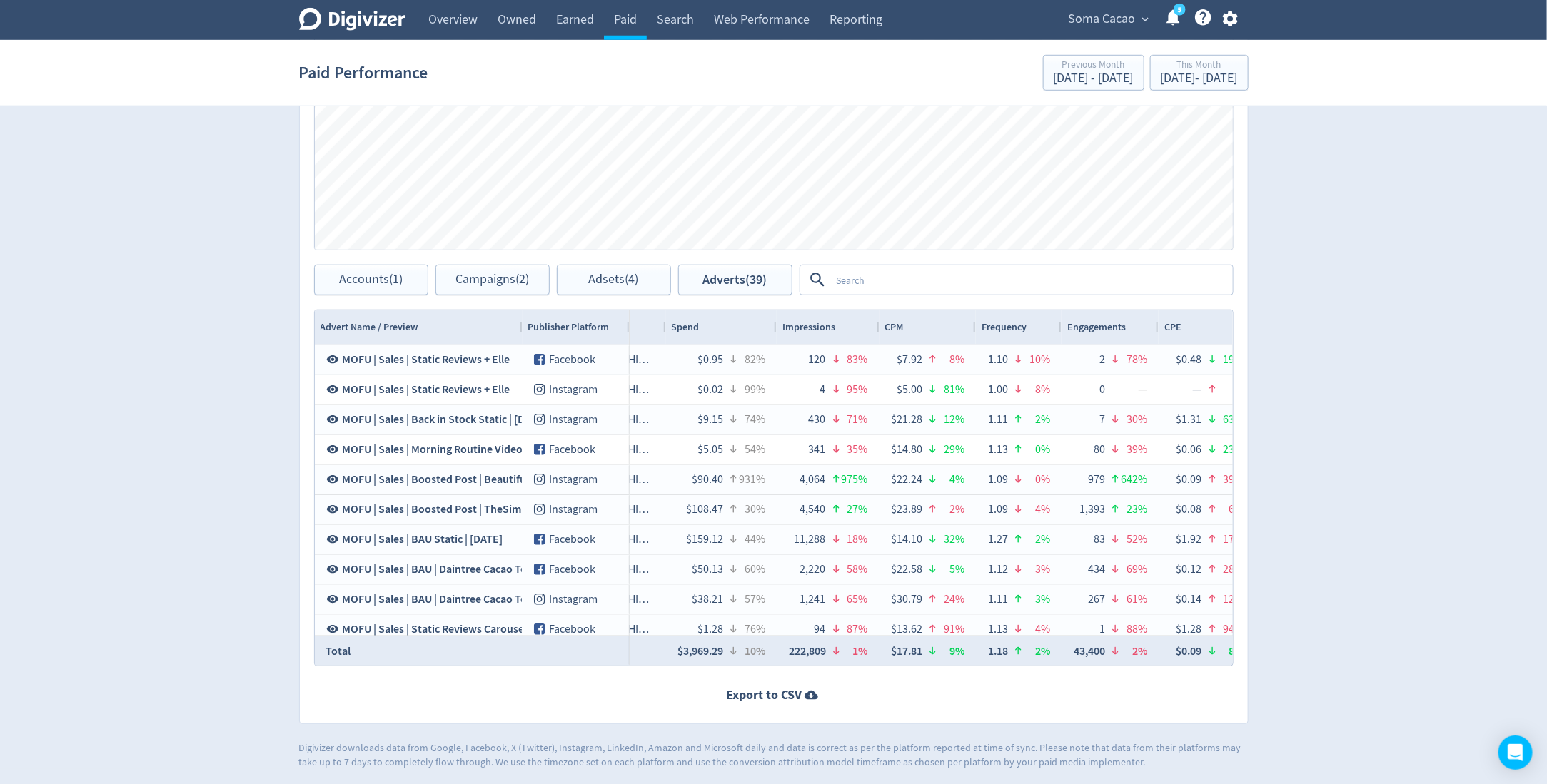
click at [868, 275] on textarea at bounding box center [1030, 280] width 400 height 26
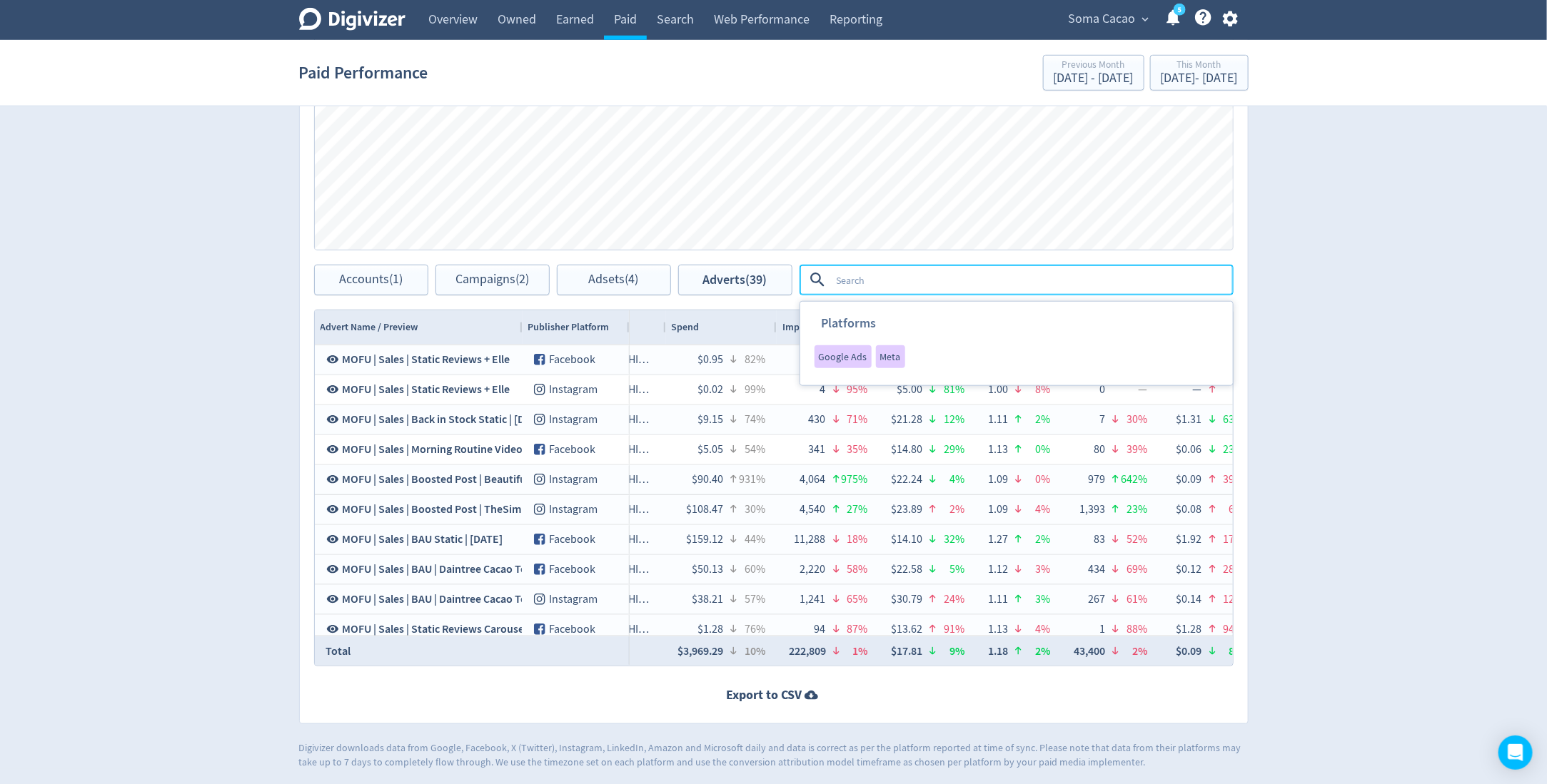
type textarea "b"
type textarea "sep"
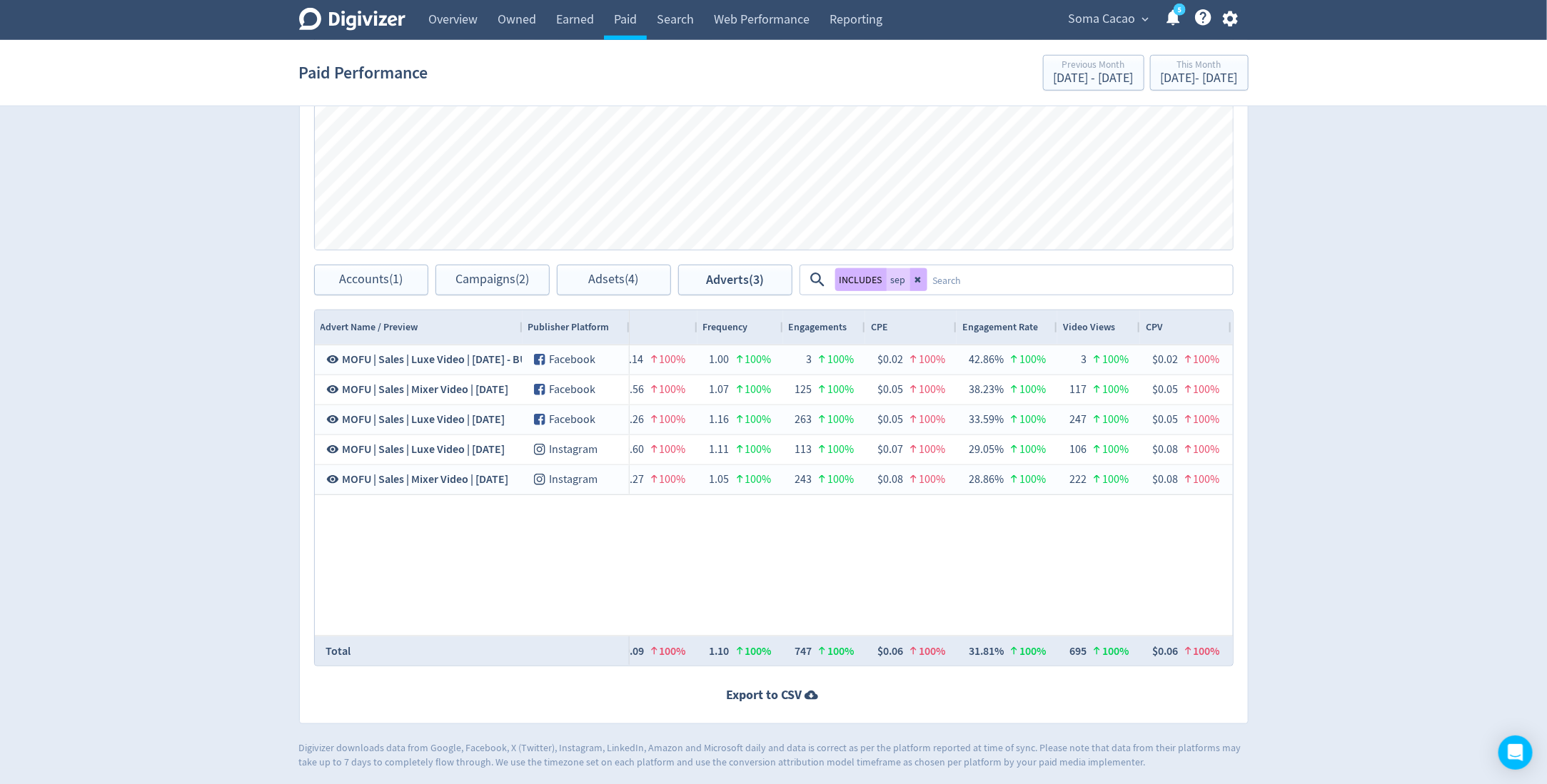
scroll to position [0, 912]
